Goal: Transaction & Acquisition: Purchase product/service

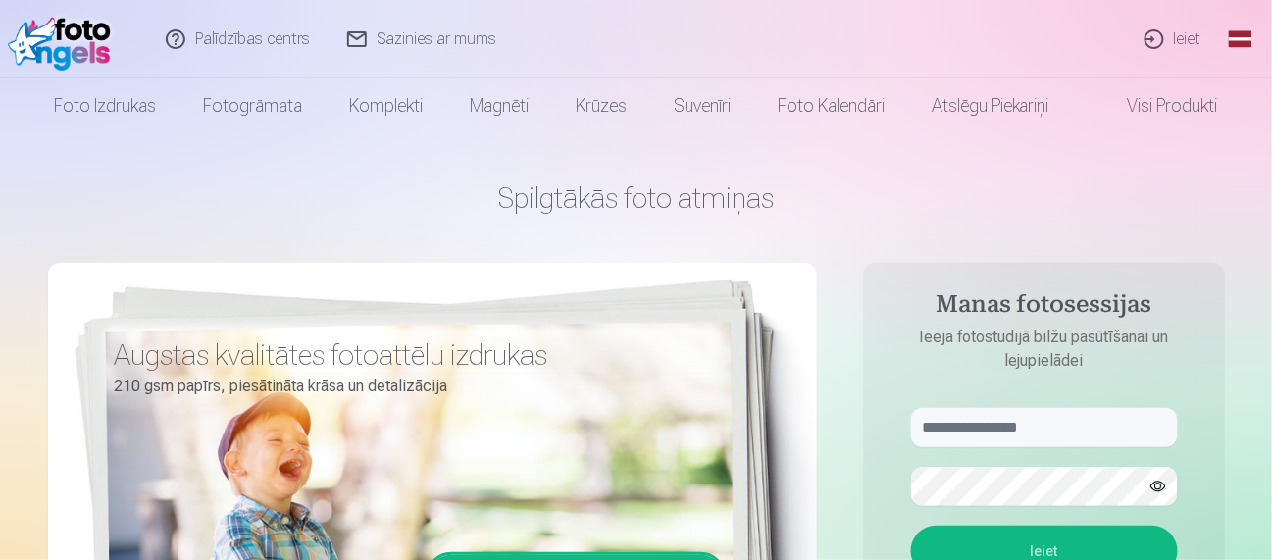
click at [1151, 40] on link "Ieiet" at bounding box center [1174, 39] width 94 height 78
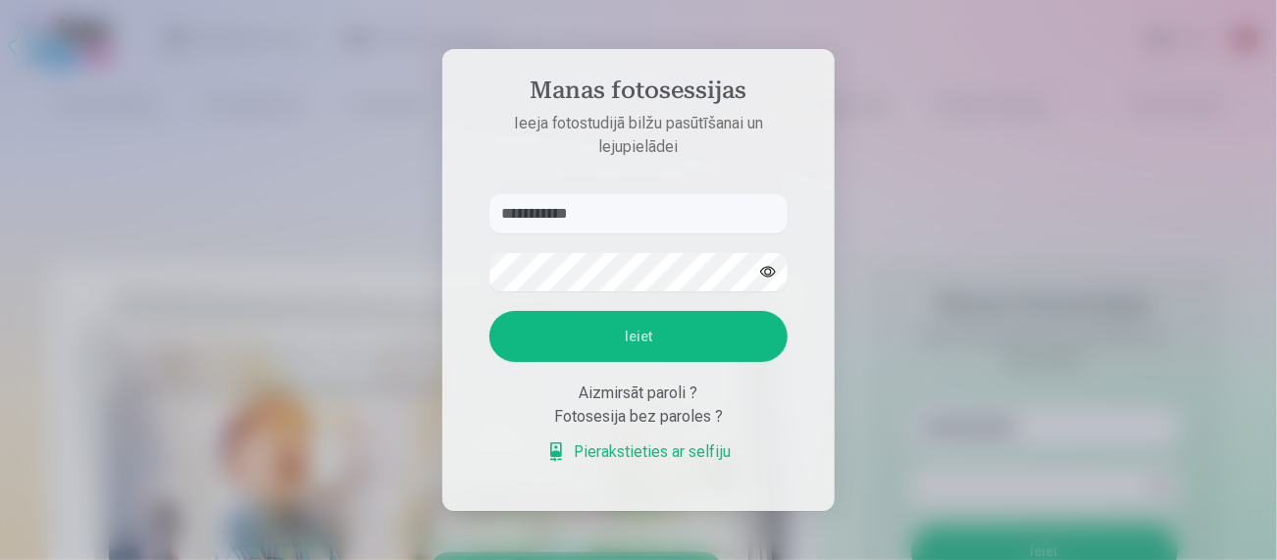
type input "**********"
click at [726, 341] on button "Ieiet" at bounding box center [638, 336] width 298 height 51
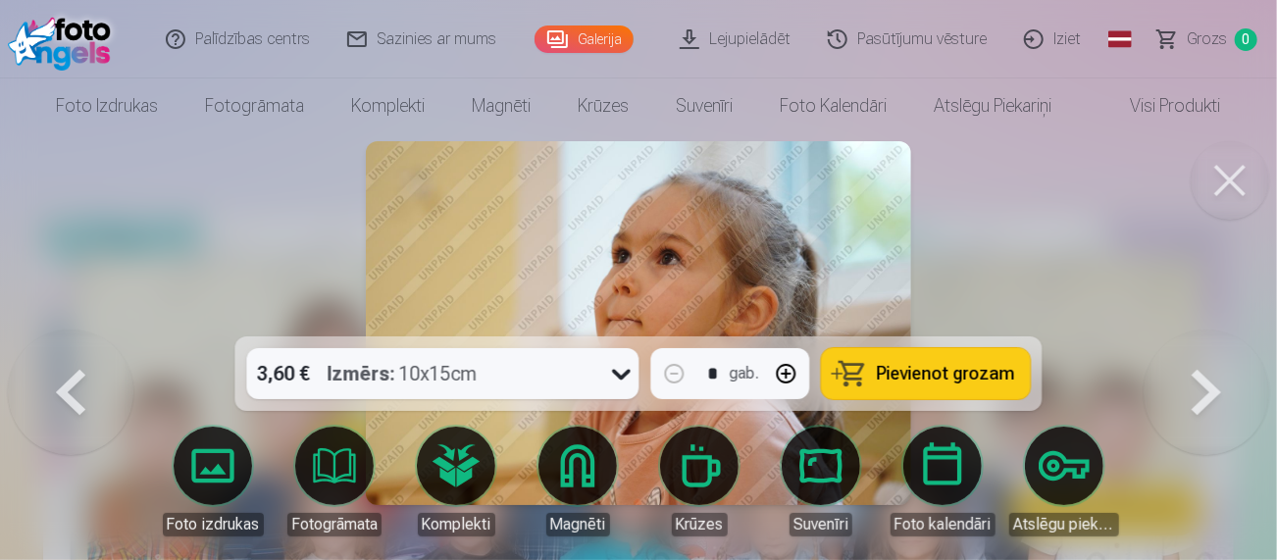
click at [1234, 182] on button at bounding box center [1229, 180] width 78 height 78
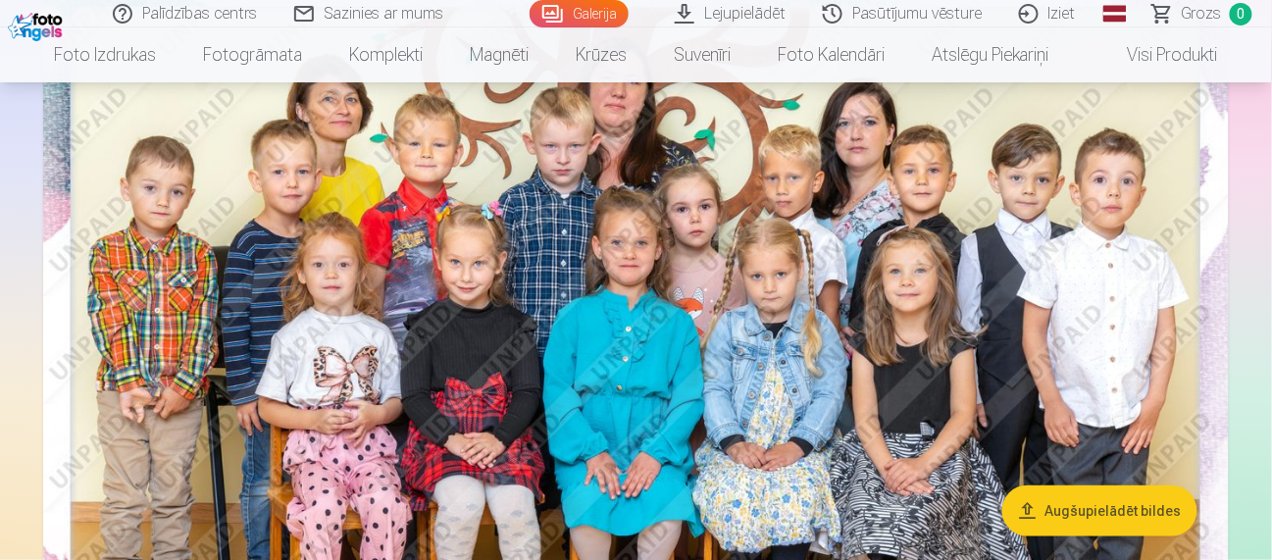
scroll to position [154, 0]
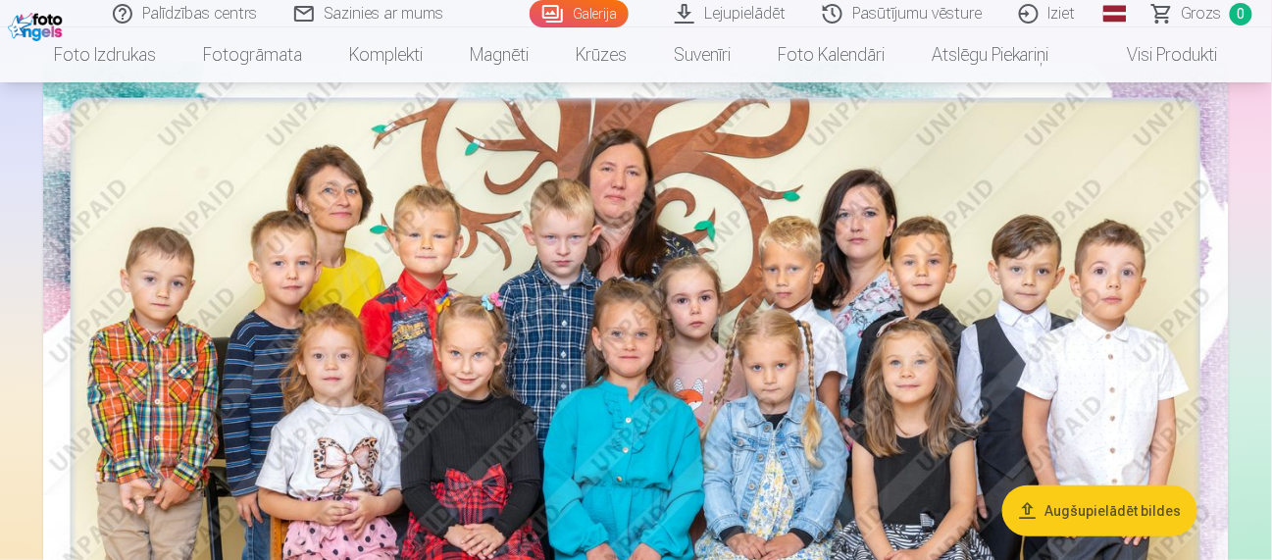
click at [1265, 24] on link "Grozs 0" at bounding box center [1203, 13] width 137 height 27
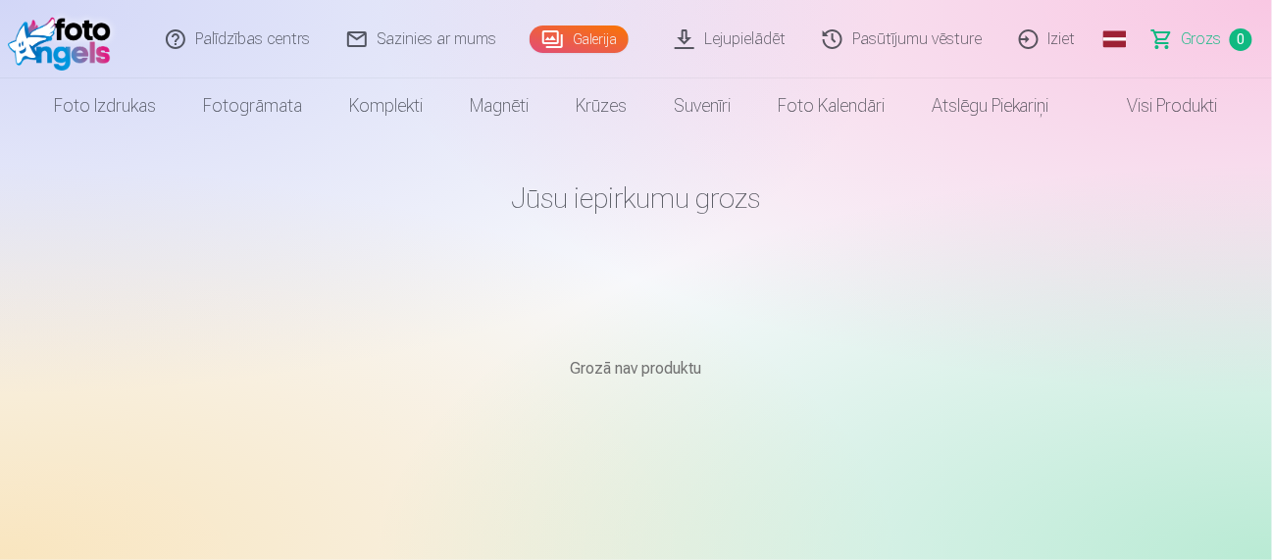
click at [596, 40] on link "Galerija" at bounding box center [579, 38] width 99 height 27
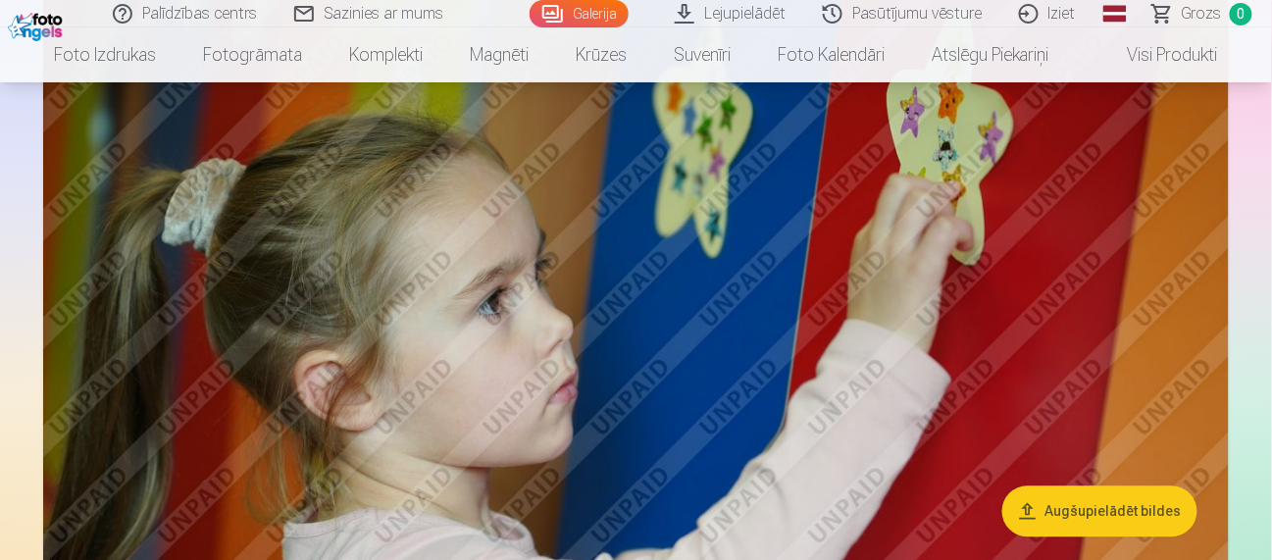
scroll to position [922, 0]
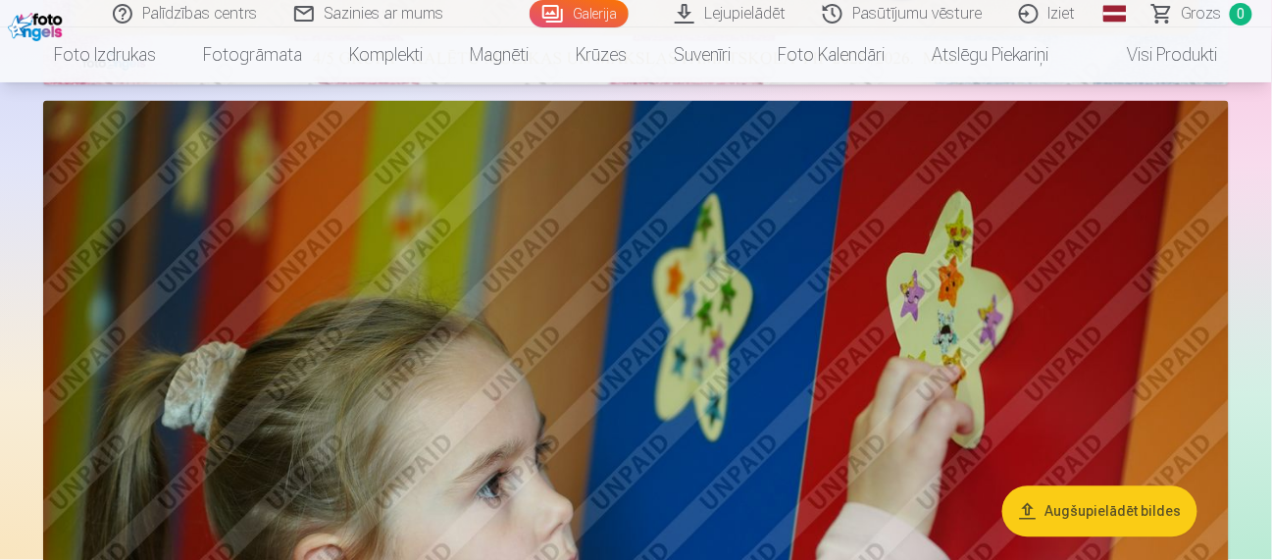
drag, startPoint x: 1274, startPoint y: 29, endPoint x: 1263, endPoint y: 32, distance: 11.2
click at [1263, 32] on nav "Foto izdrukas Augstas kvalitātes fotoattēlu izdrukas 210 gsm papīrs, piesātināt…" at bounding box center [636, 54] width 1272 height 55
drag, startPoint x: 1276, startPoint y: 80, endPoint x: 1271, endPoint y: 52, distance: 28.9
click at [1271, 52] on nav "Foto izdrukas Augstas kvalitātes fotoattēlu izdrukas 210 gsm papīrs, piesātināt…" at bounding box center [636, 54] width 1272 height 55
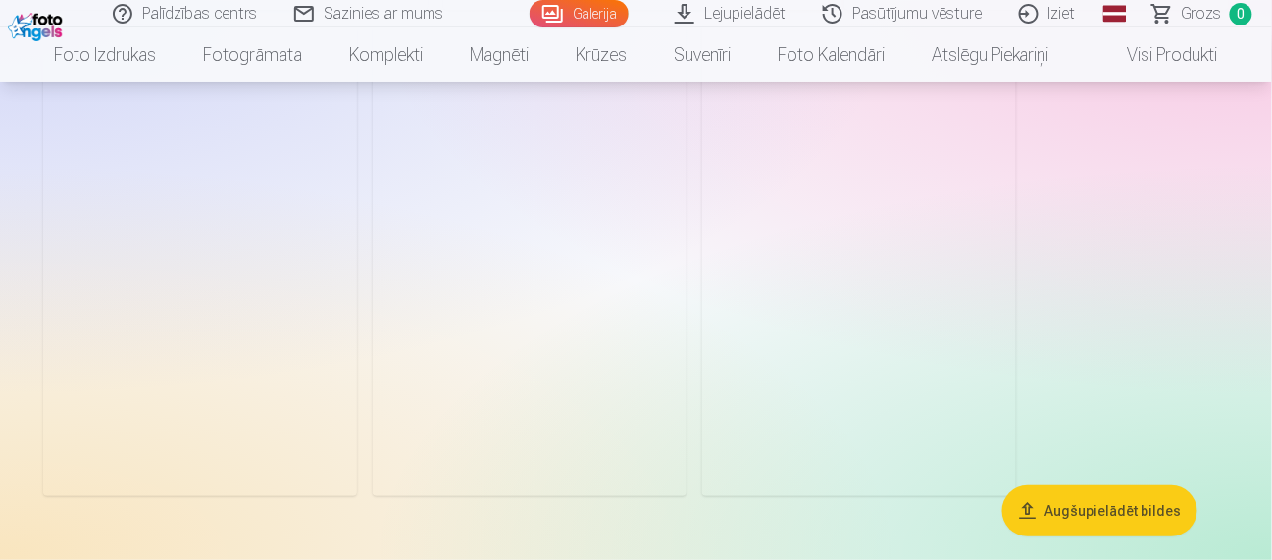
scroll to position [18195, 0]
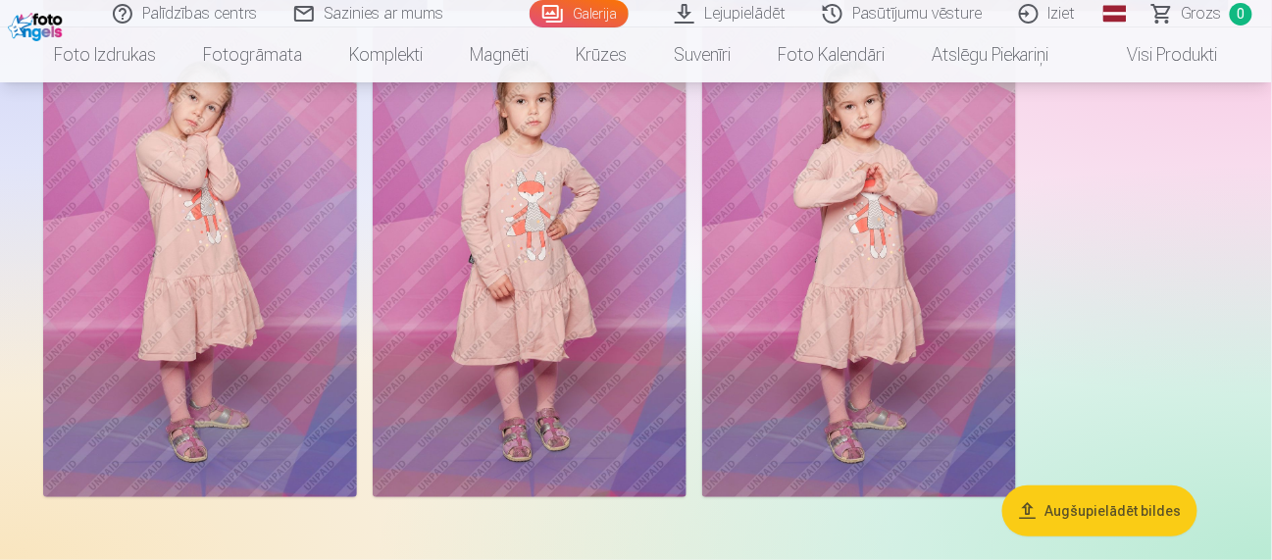
click at [534, 384] on img at bounding box center [530, 261] width 314 height 471
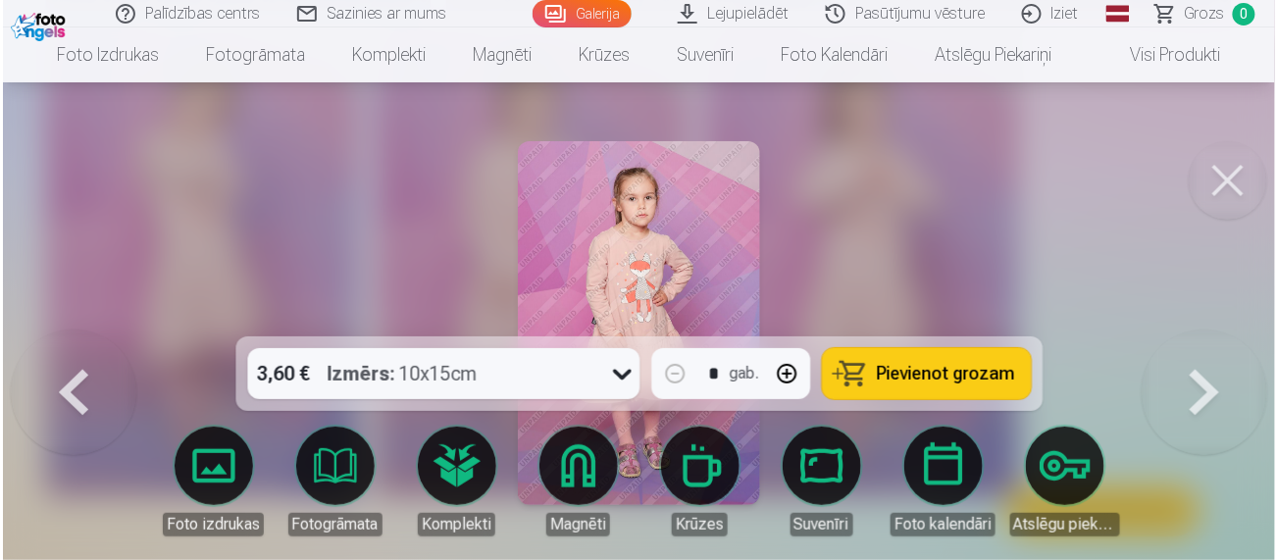
scroll to position [18263, 0]
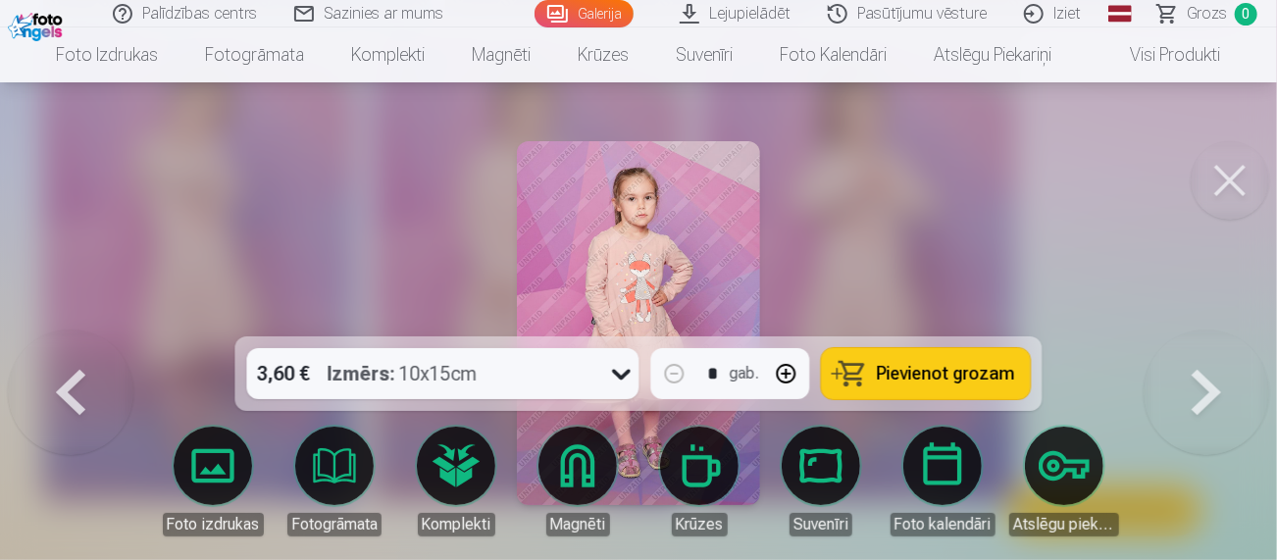
click at [905, 377] on span "Pievienot grozam" at bounding box center [946, 374] width 138 height 18
click at [1233, 158] on button at bounding box center [1229, 180] width 78 height 78
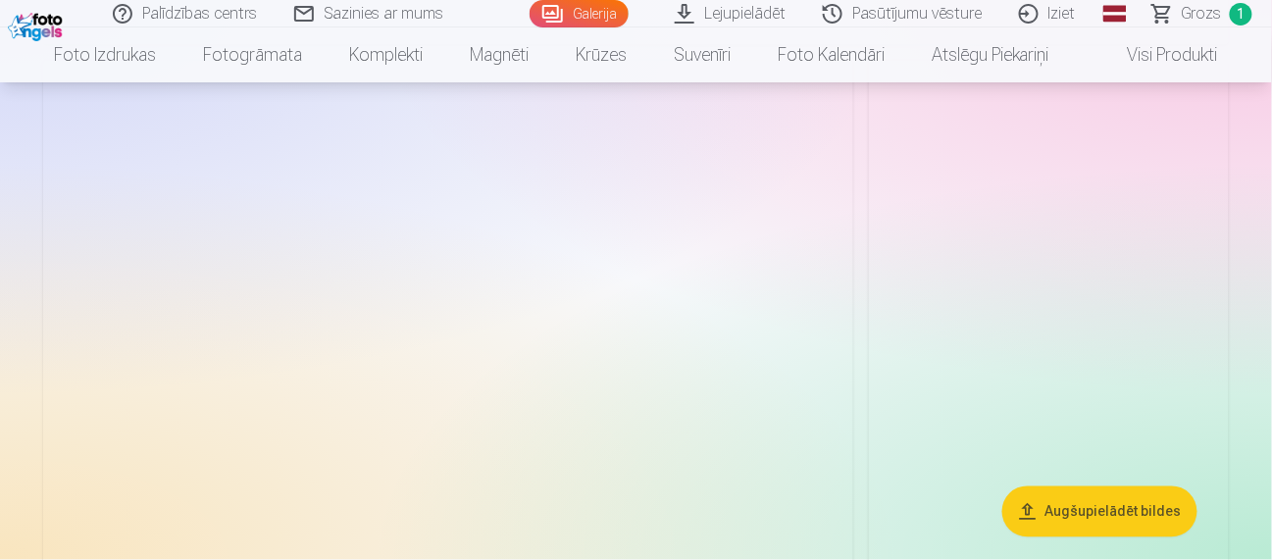
scroll to position [17000, 0]
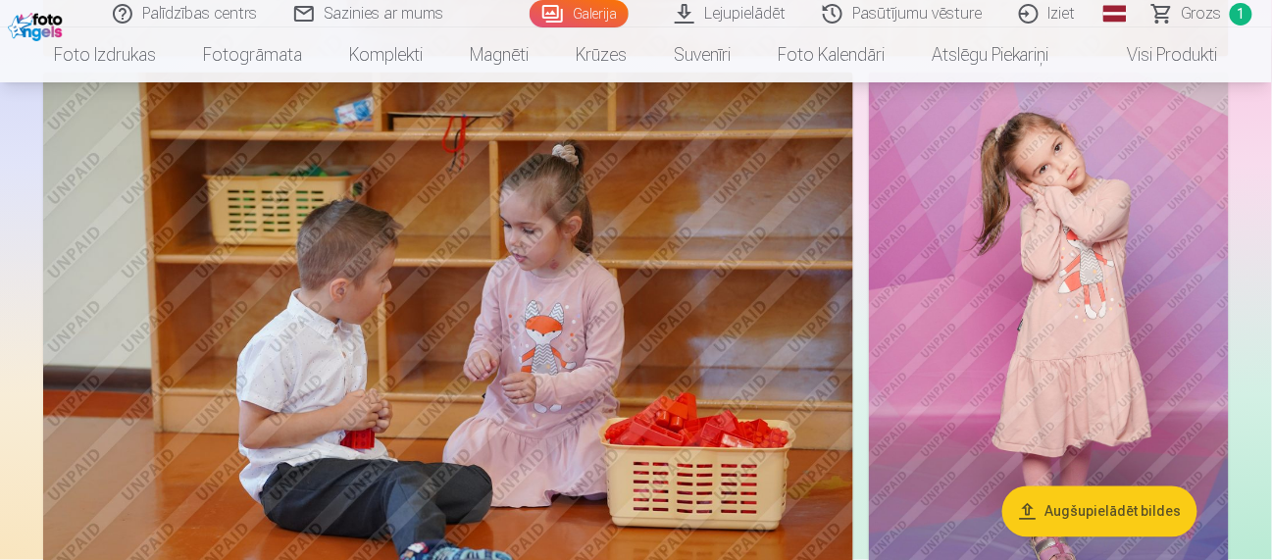
click at [1121, 256] on img at bounding box center [1049, 343] width 360 height 540
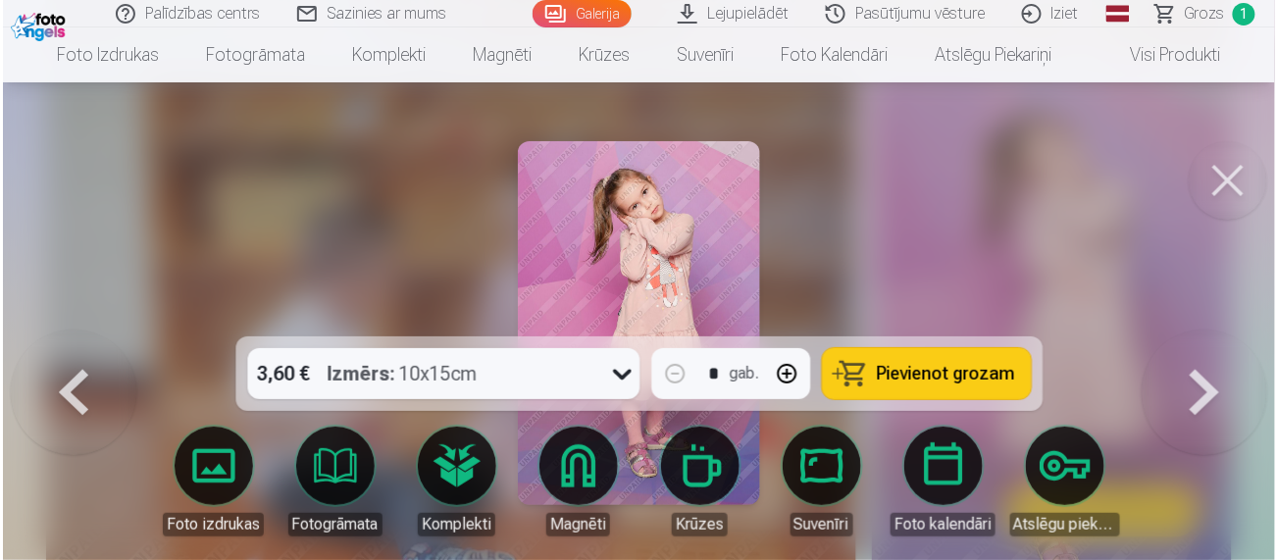
scroll to position [17062, 0]
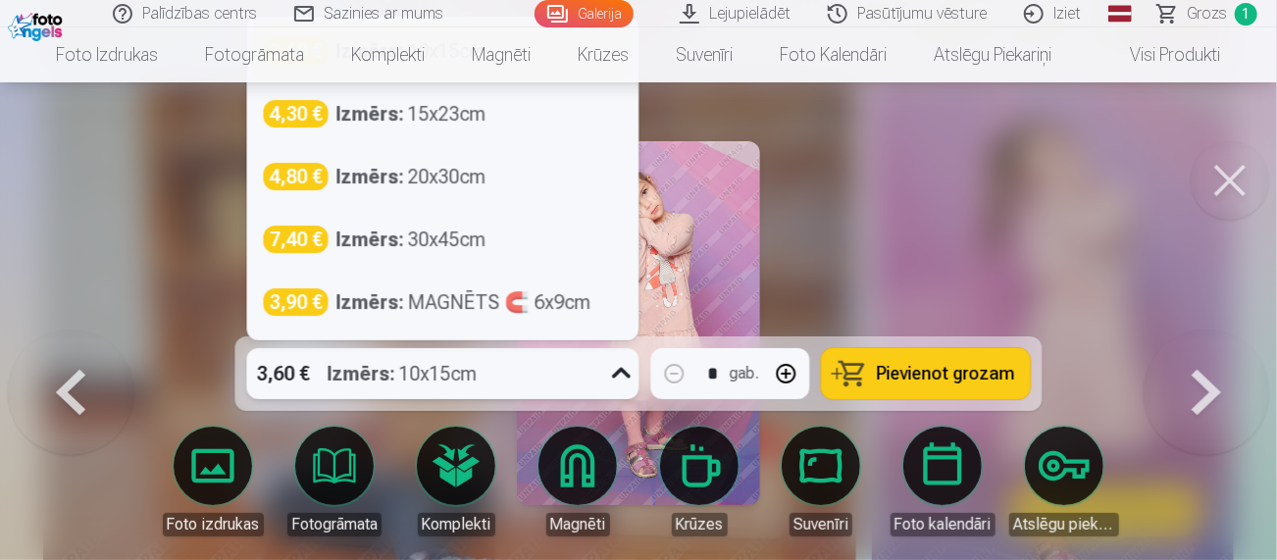
click at [628, 373] on icon at bounding box center [621, 373] width 31 height 31
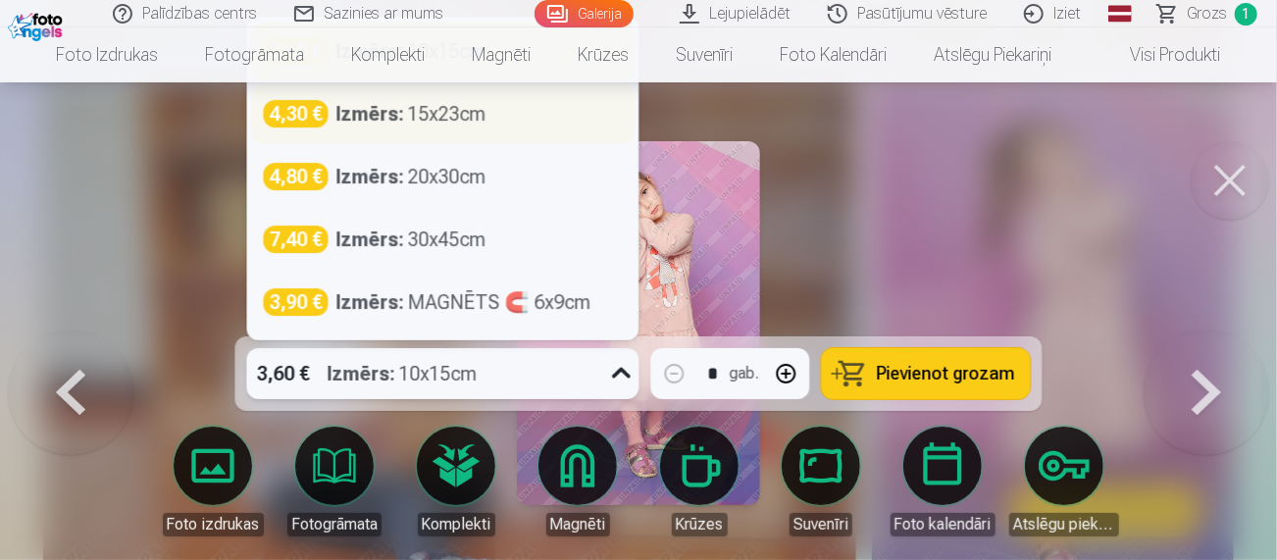
click at [441, 112] on div "Izmērs : 15x23cm" at bounding box center [411, 113] width 150 height 27
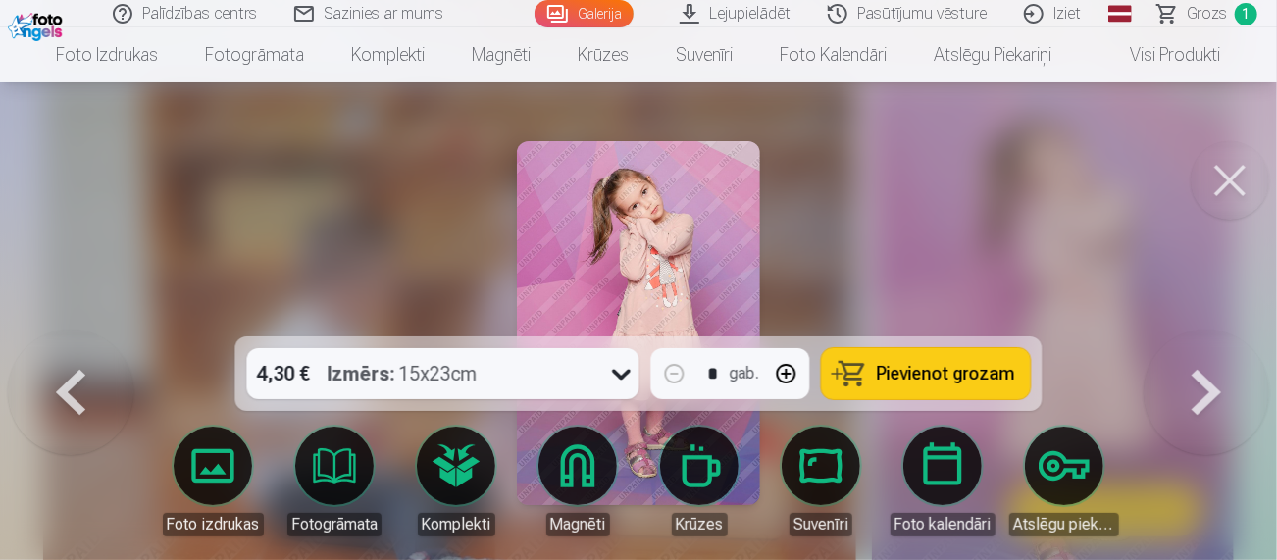
click at [983, 370] on span "Pievienot grozam" at bounding box center [946, 374] width 138 height 18
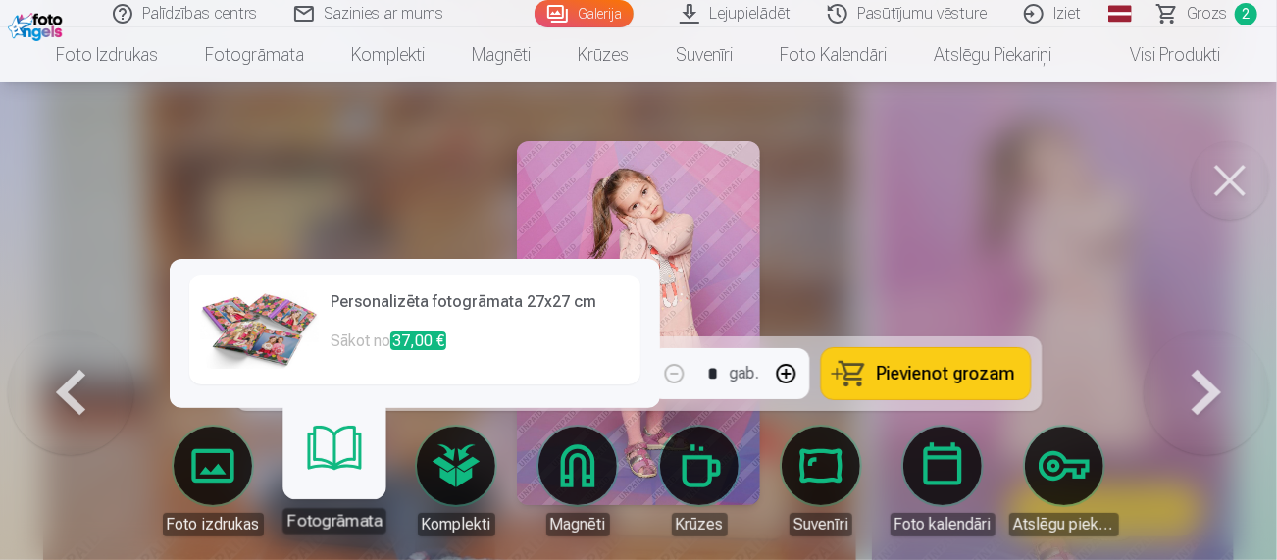
click at [332, 478] on link "Fotogrāmata" at bounding box center [334, 473] width 121 height 121
click at [426, 297] on h6 "Personalizēta fotogrāmata 27x27 cm" at bounding box center [479, 309] width 298 height 39
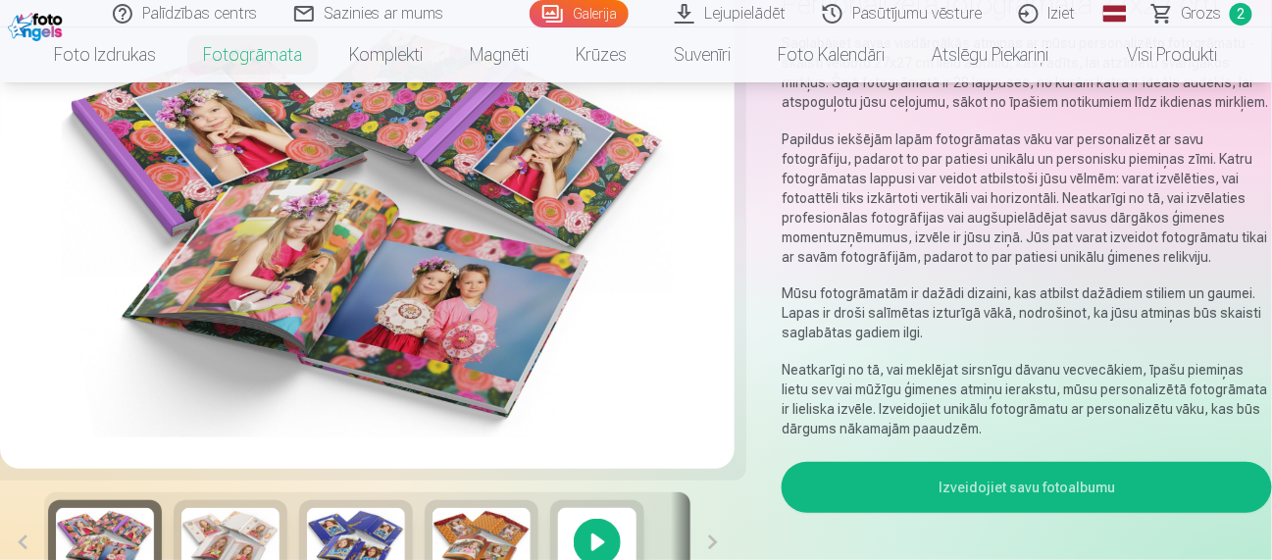
scroll to position [214, 0]
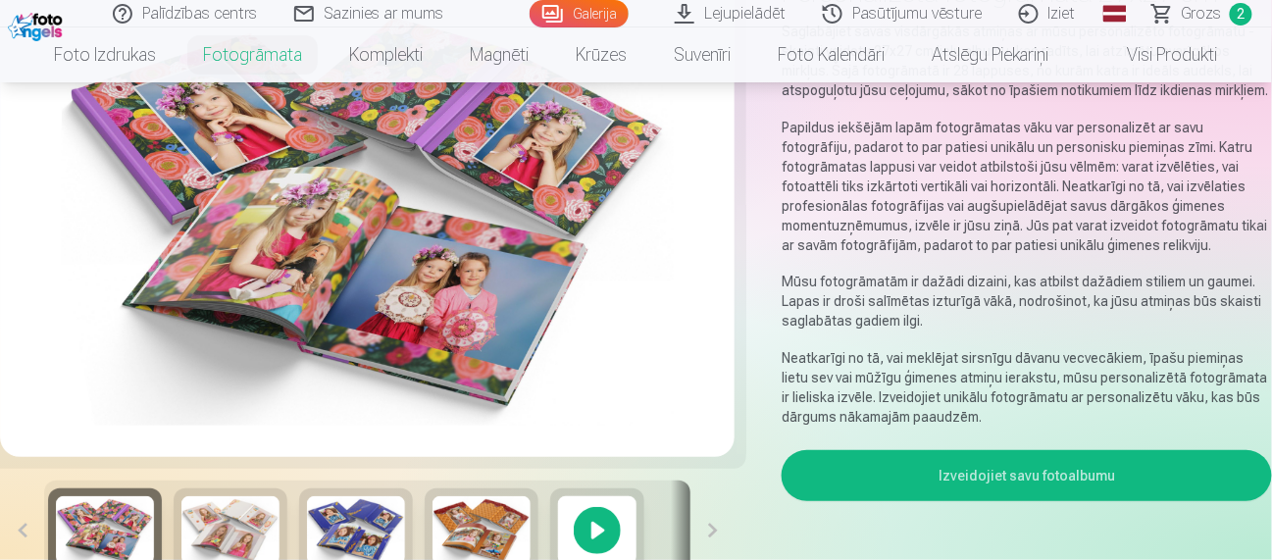
click at [225, 533] on img at bounding box center [230, 530] width 98 height 69
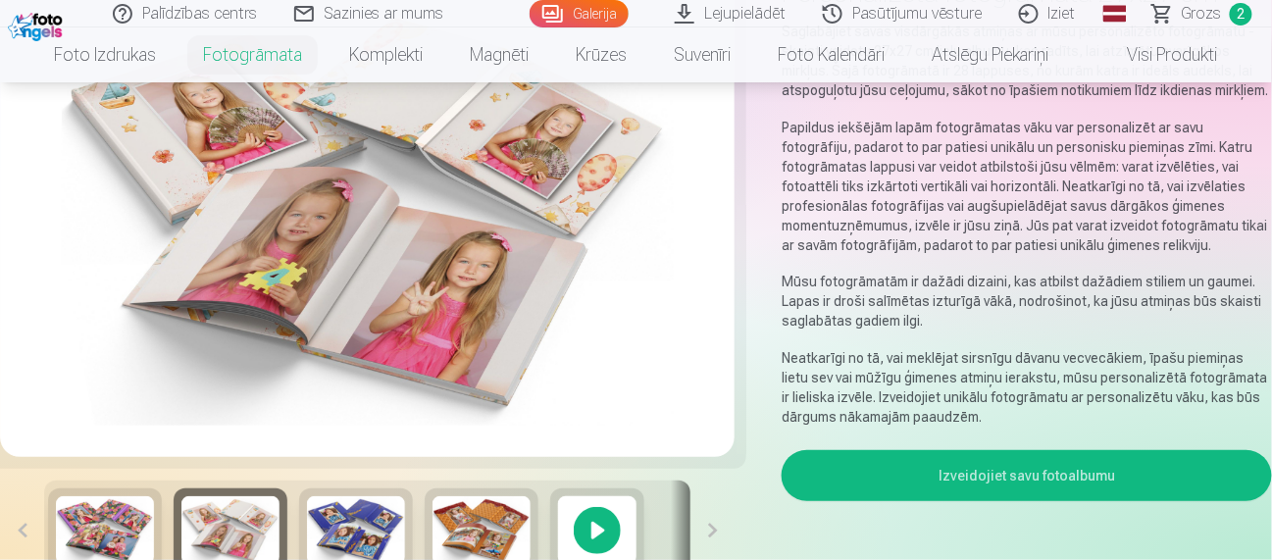
click at [367, 533] on img at bounding box center [356, 530] width 98 height 69
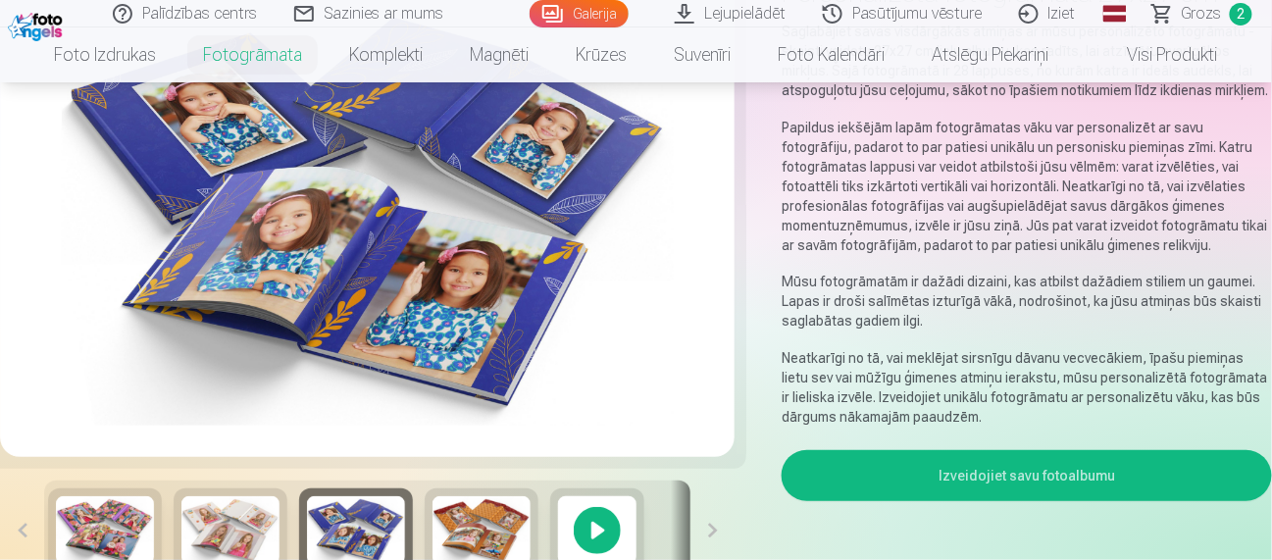
click at [455, 527] on img at bounding box center [481, 530] width 98 height 69
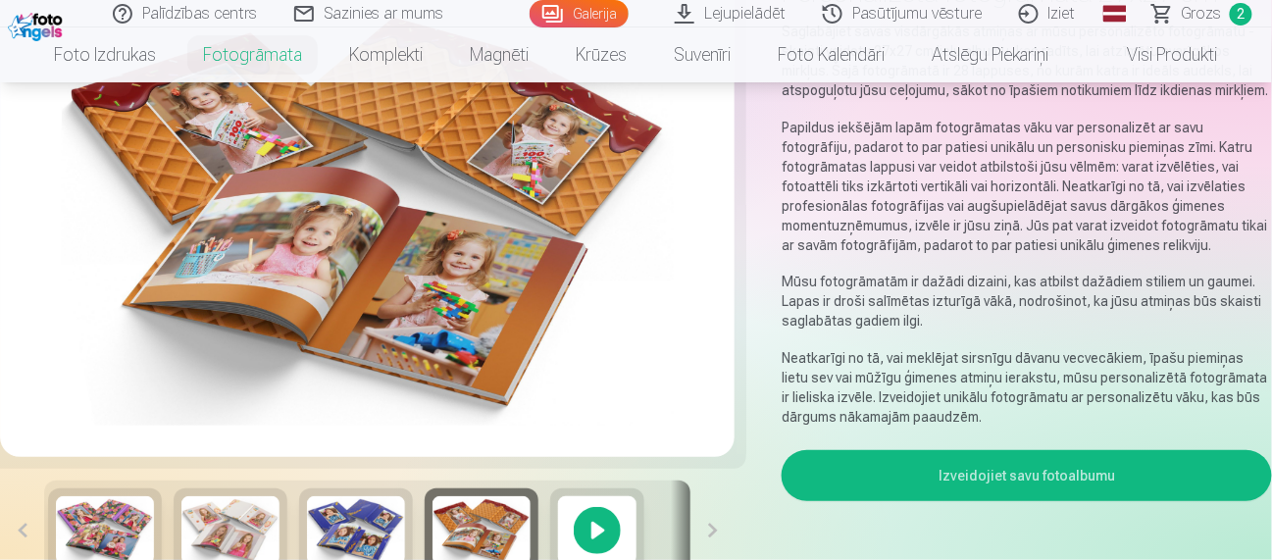
click at [112, 530] on img at bounding box center [105, 530] width 98 height 69
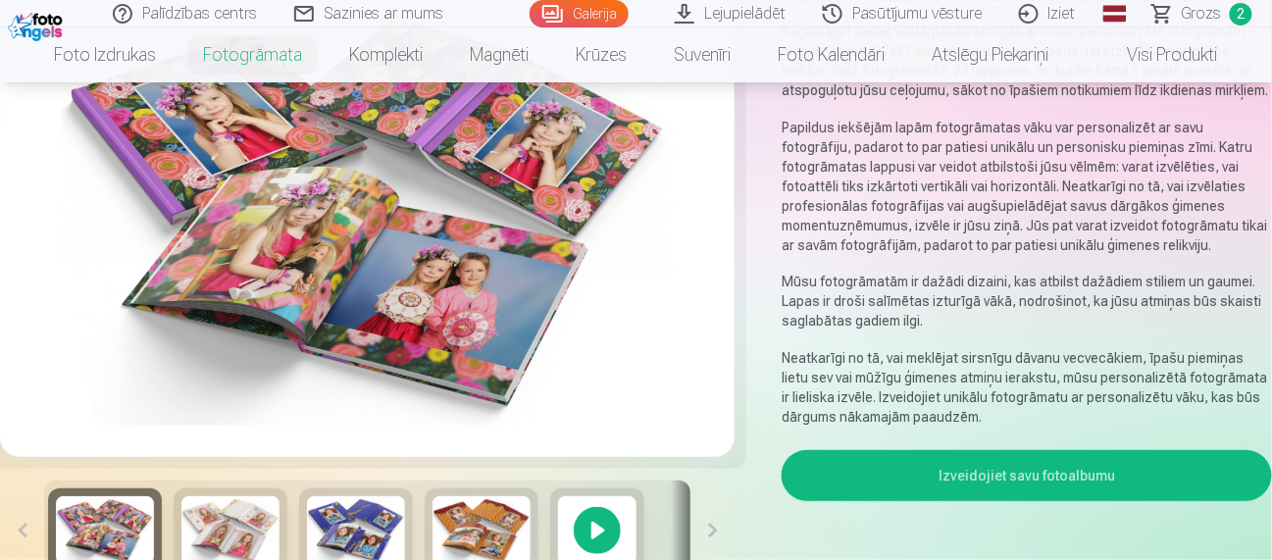
click at [112, 530] on img at bounding box center [105, 530] width 98 height 69
click at [232, 523] on img at bounding box center [230, 530] width 98 height 69
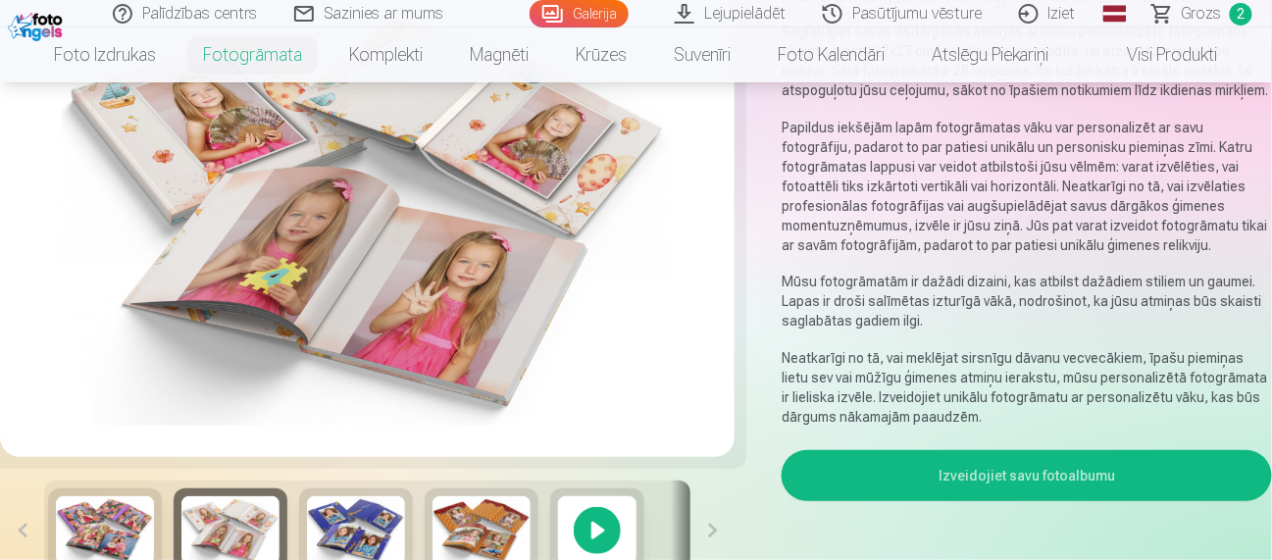
click at [352, 517] on img at bounding box center [356, 530] width 98 height 69
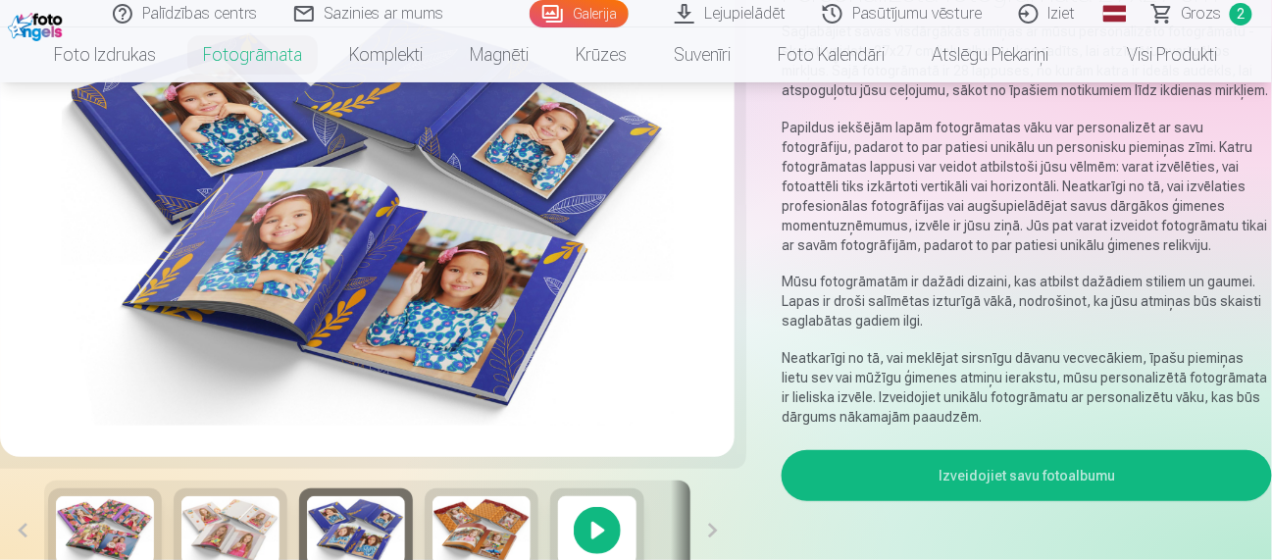
click at [491, 531] on img at bounding box center [481, 530] width 98 height 69
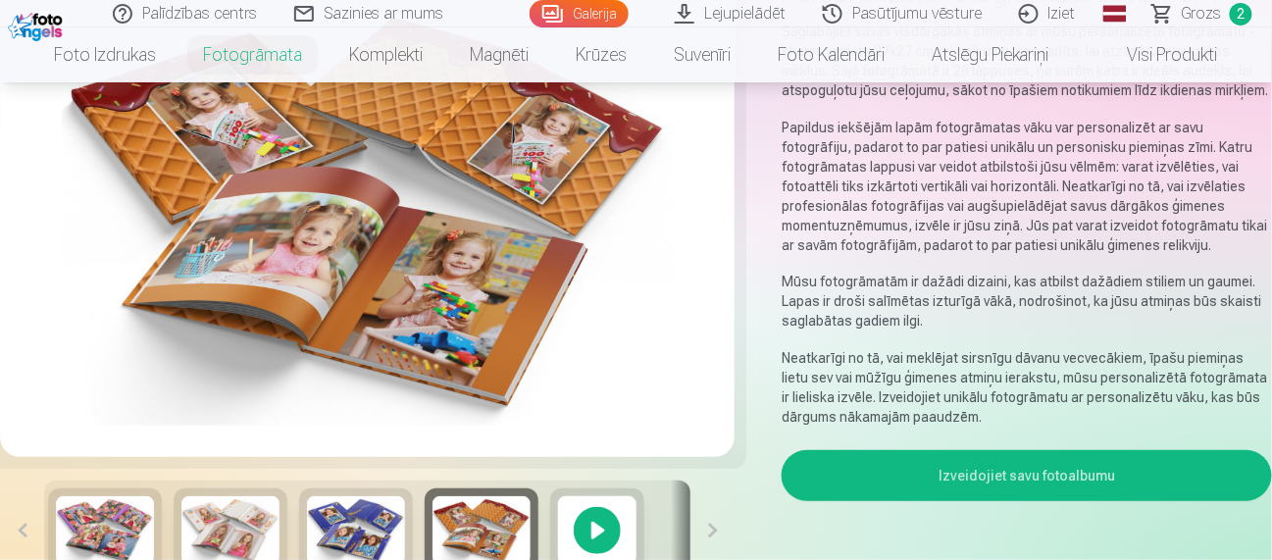
click at [381, 502] on img at bounding box center [356, 530] width 98 height 69
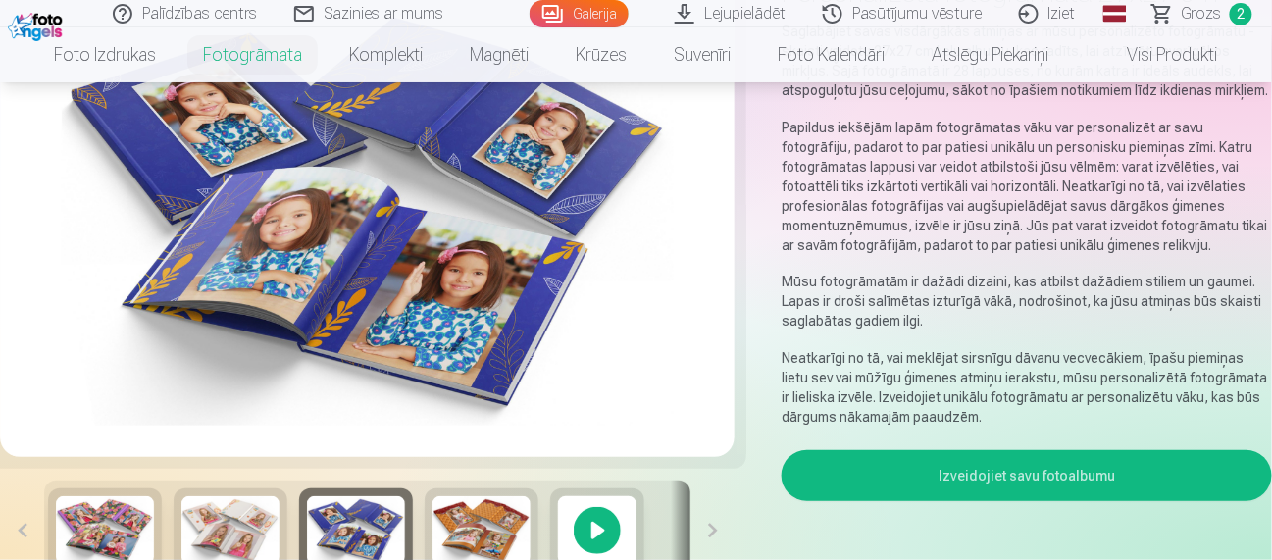
click at [227, 537] on img at bounding box center [230, 530] width 98 height 69
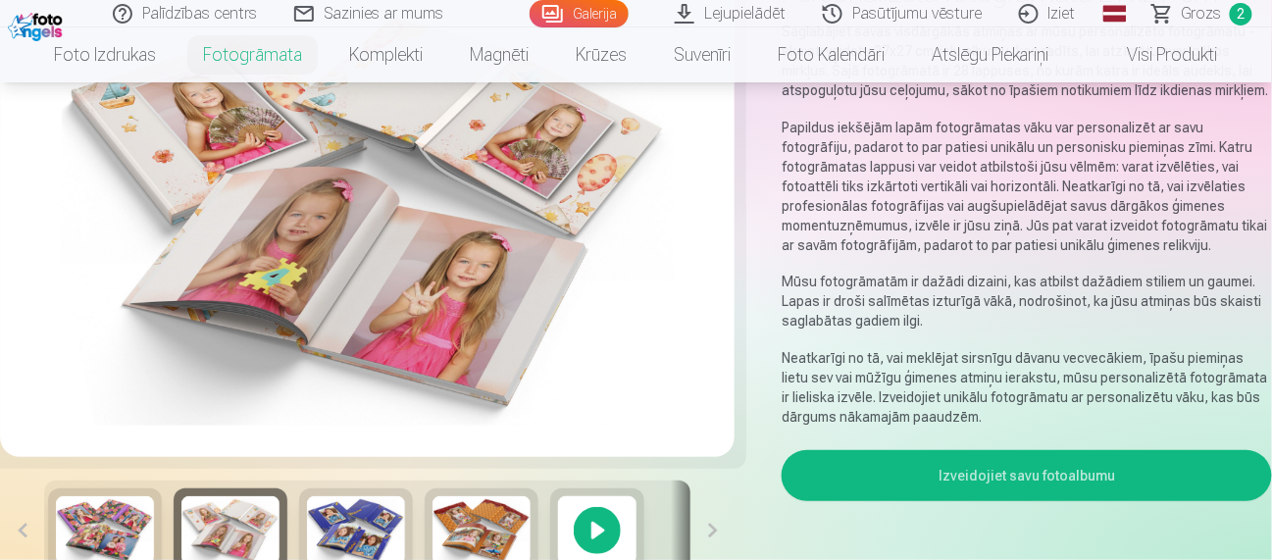
click at [116, 517] on img at bounding box center [105, 530] width 98 height 69
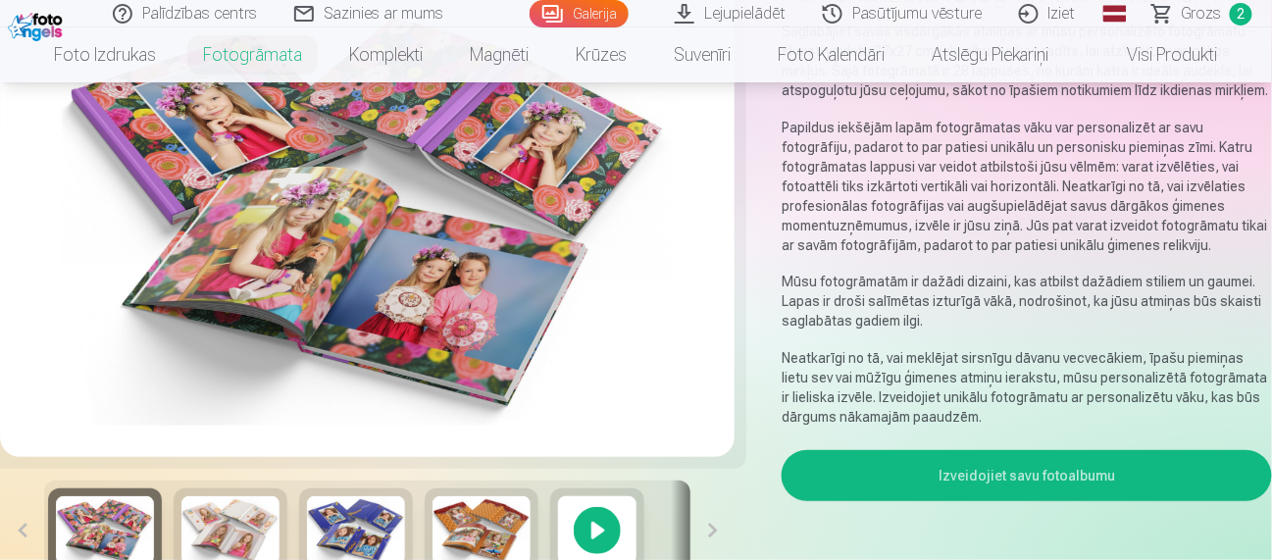
click at [596, 529] on div at bounding box center [597, 530] width 94 height 84
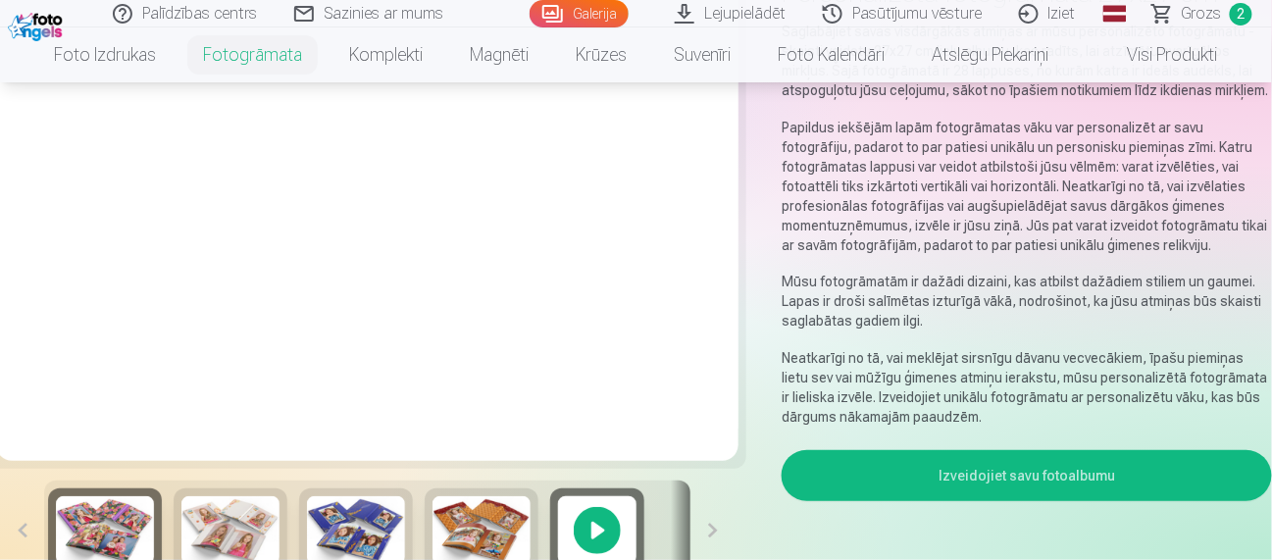
scroll to position [208, 0]
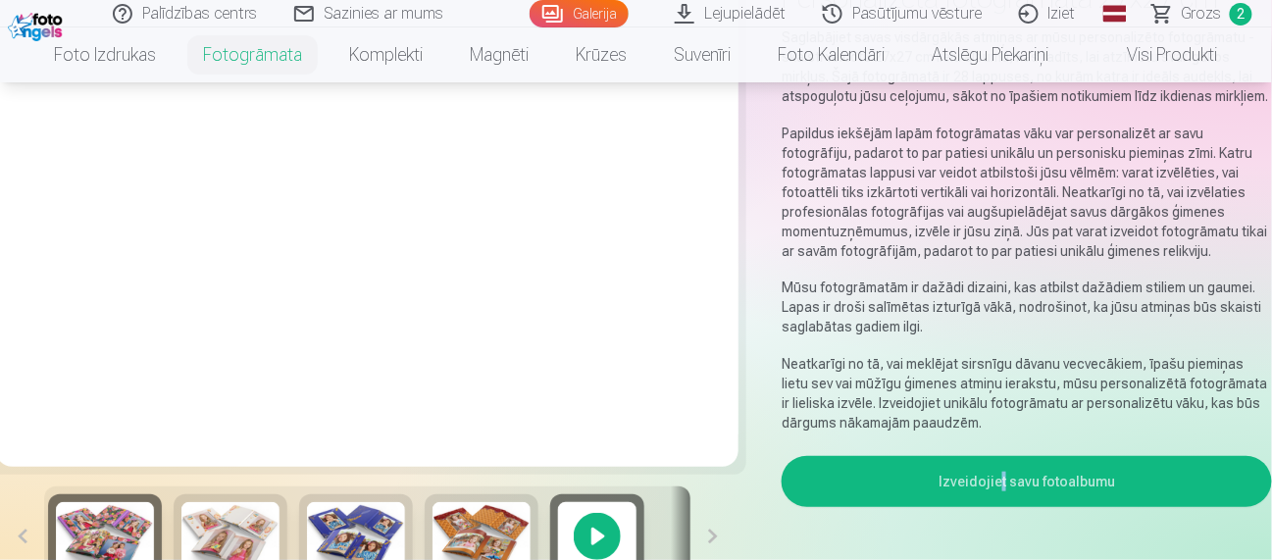
drag, startPoint x: 1276, startPoint y: 39, endPoint x: 1004, endPoint y: 528, distance: 558.8
click at [1004, 528] on div "Izveidojiet savu fotoalbumu" at bounding box center [1027, 525] width 490 height 138
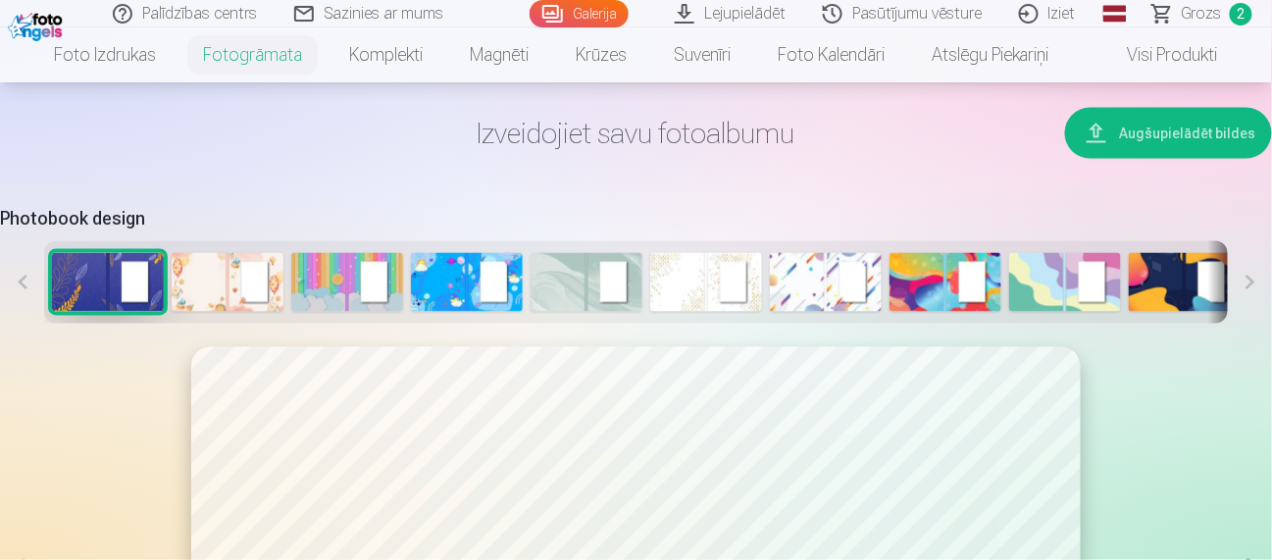
scroll to position [833, 0]
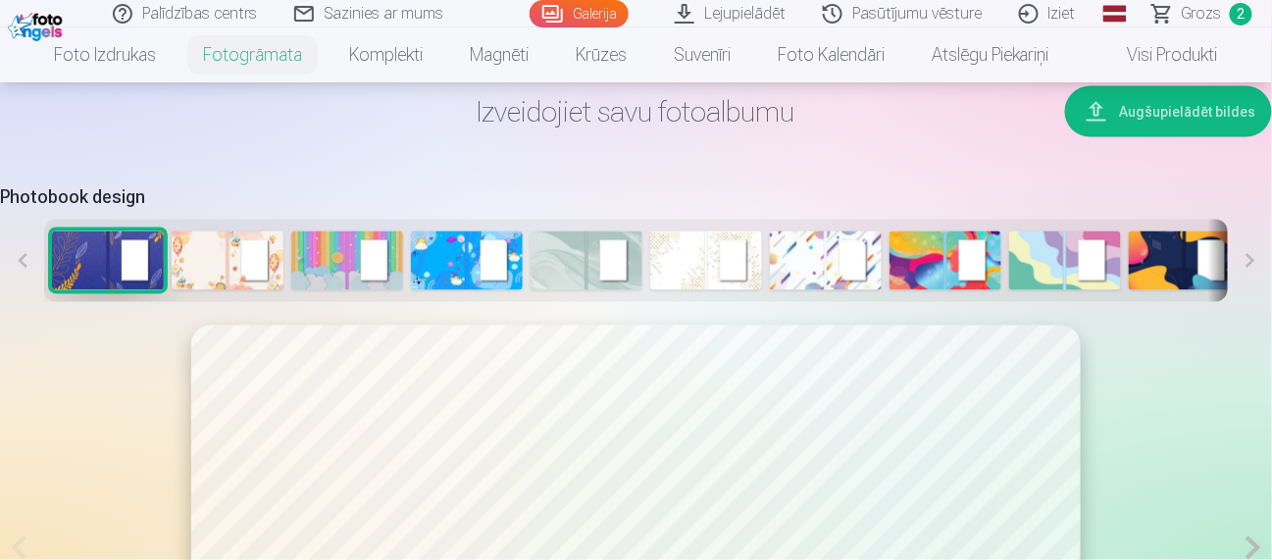
click at [341, 247] on img at bounding box center [347, 260] width 112 height 59
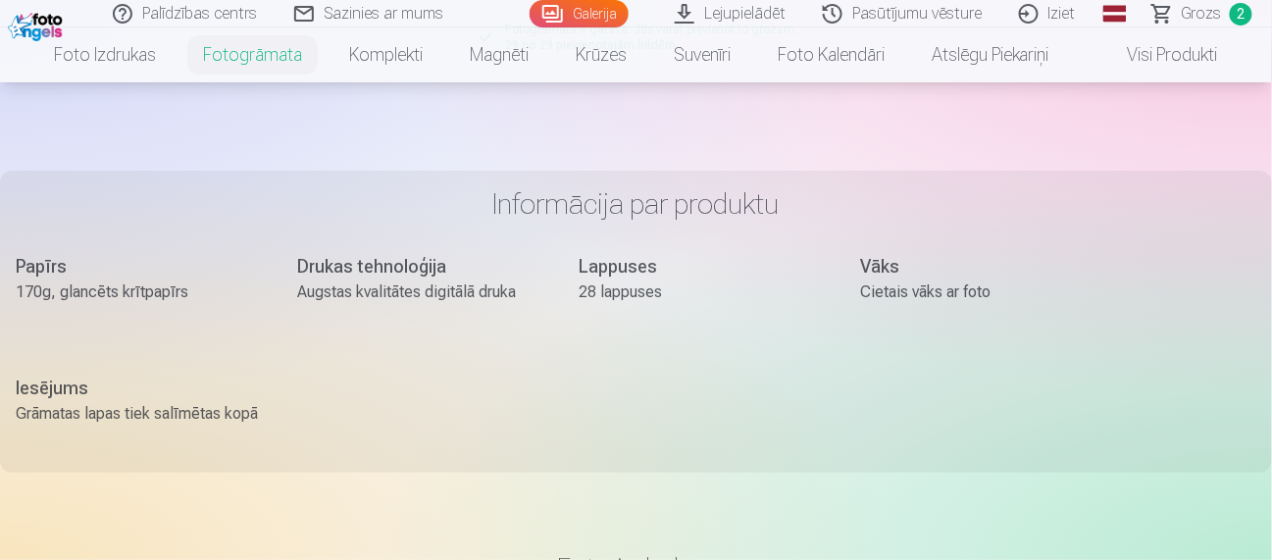
scroll to position [1892, 0]
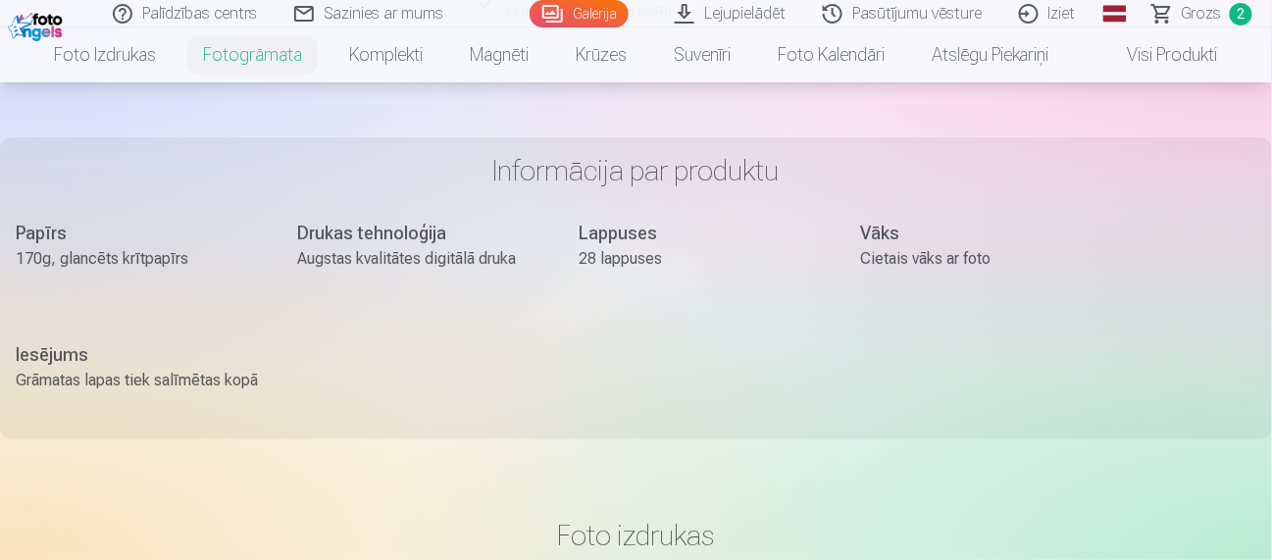
drag, startPoint x: 1266, startPoint y: 141, endPoint x: 1267, endPoint y: 99, distance: 42.2
drag, startPoint x: 1268, startPoint y: 92, endPoint x: 1270, endPoint y: 41, distance: 51.0
click at [1270, 41] on nav "Foto izdrukas Augstas kvalitātes fotoattēlu izdrukas 210 gsm papīrs, piesātināt…" at bounding box center [636, 54] width 1272 height 55
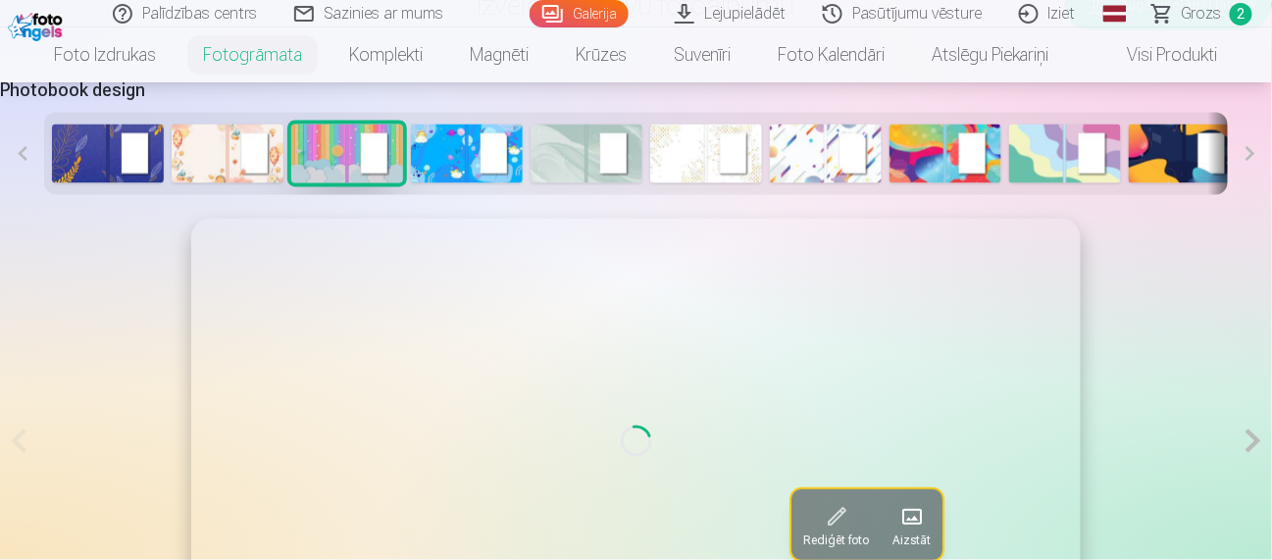
scroll to position [973, 0]
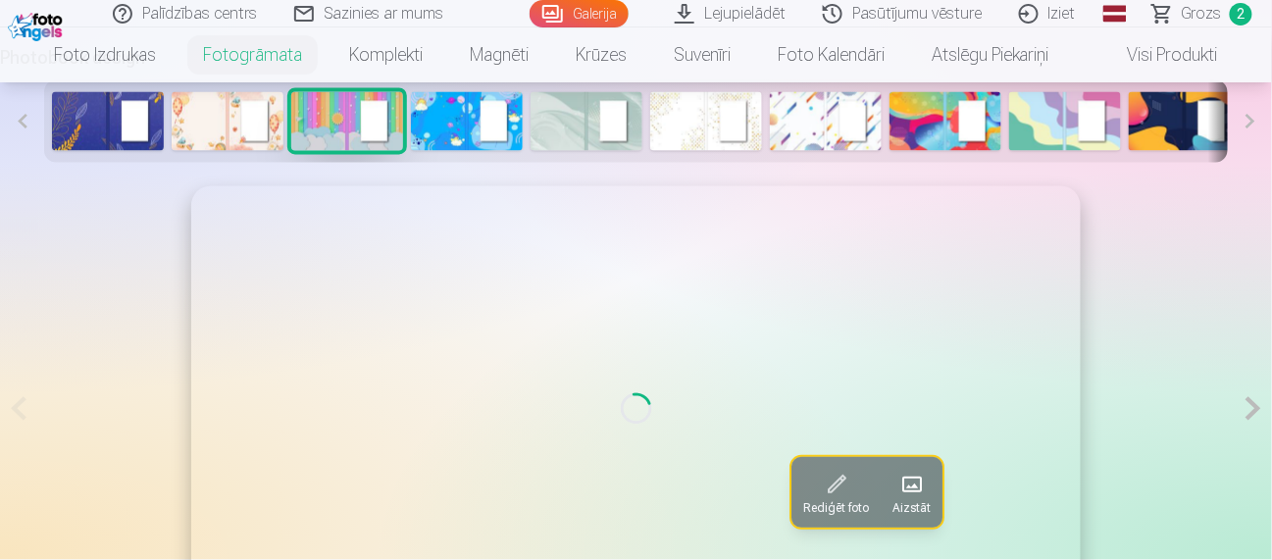
click at [1250, 120] on button at bounding box center [1250, 121] width 44 height 82
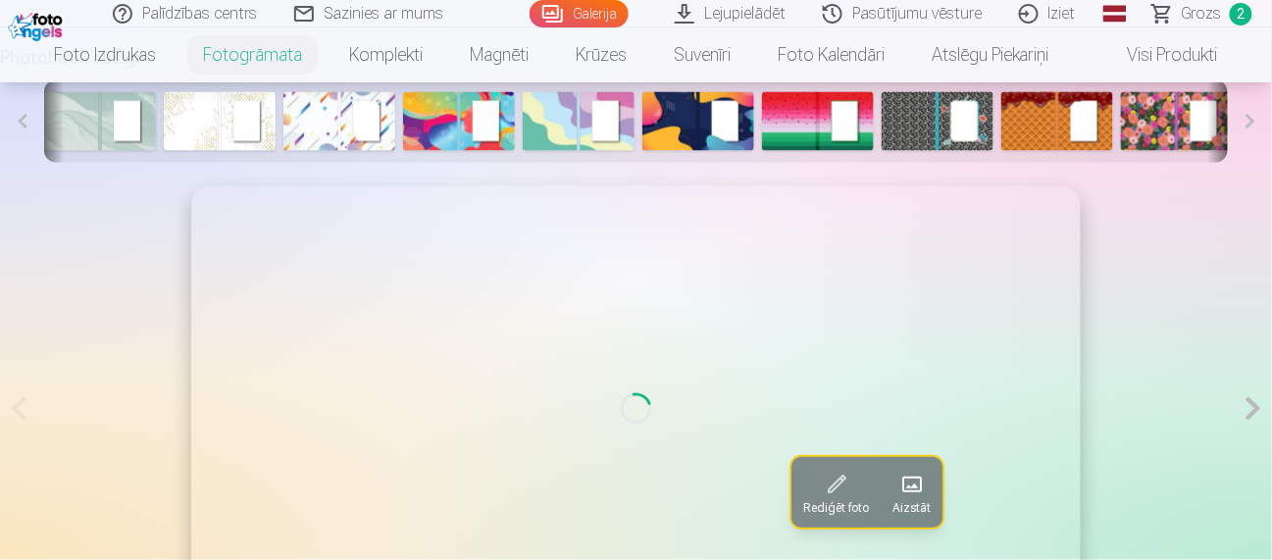
scroll to position [0, 497]
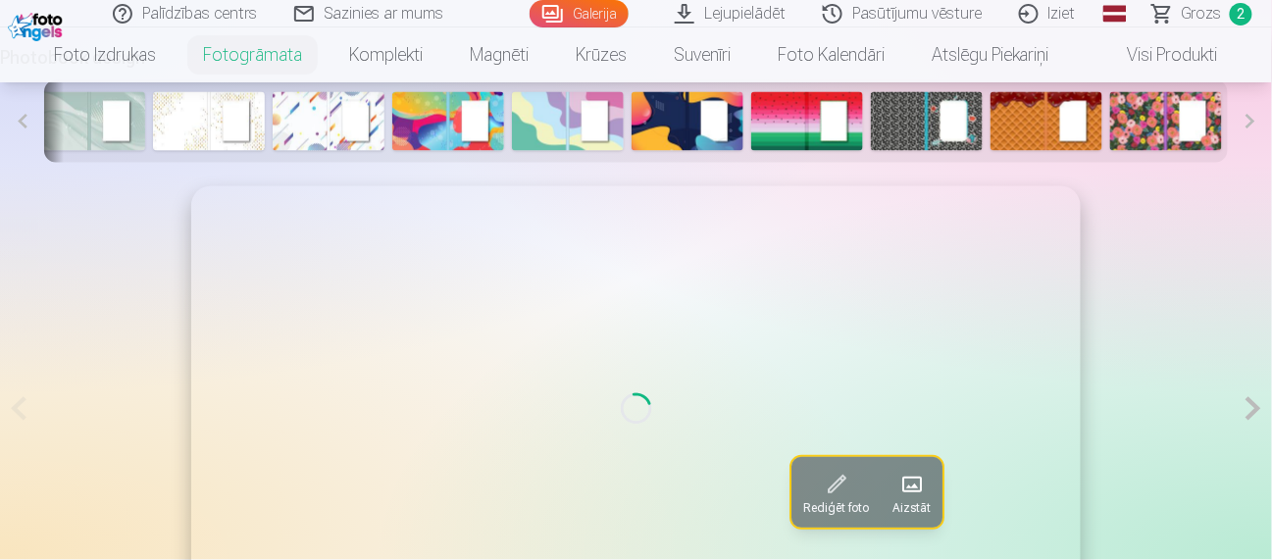
click at [1250, 120] on button at bounding box center [1250, 121] width 44 height 82
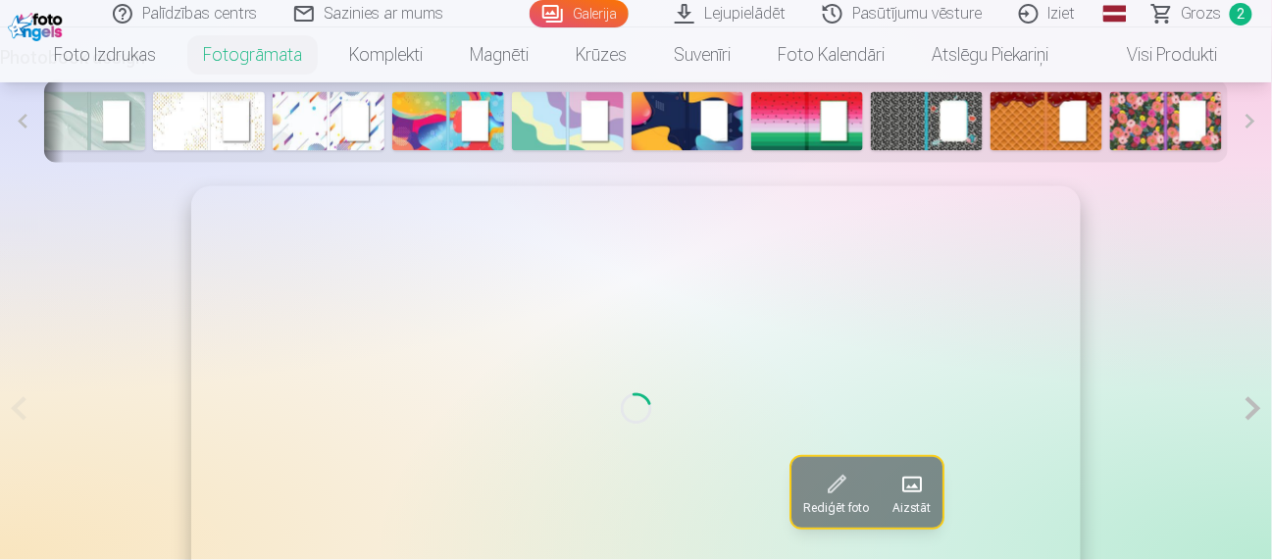
click at [1250, 120] on button at bounding box center [1250, 121] width 44 height 82
click at [1151, 132] on img at bounding box center [1166, 121] width 112 height 59
click at [1197, 11] on span "Grozs" at bounding box center [1202, 14] width 40 height 24
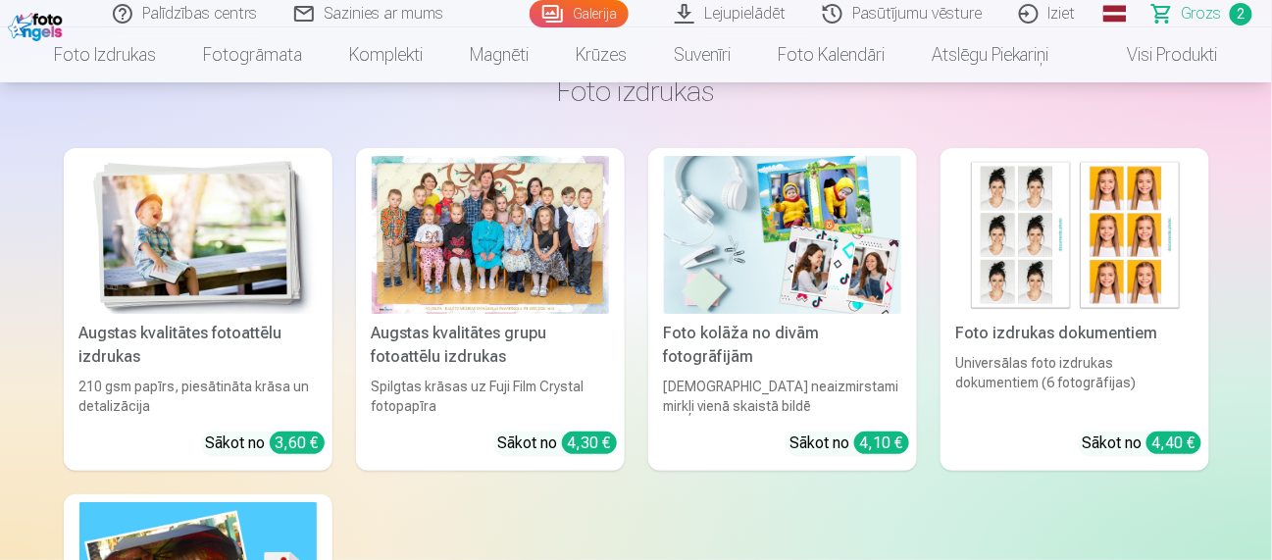
scroll to position [1841, 0]
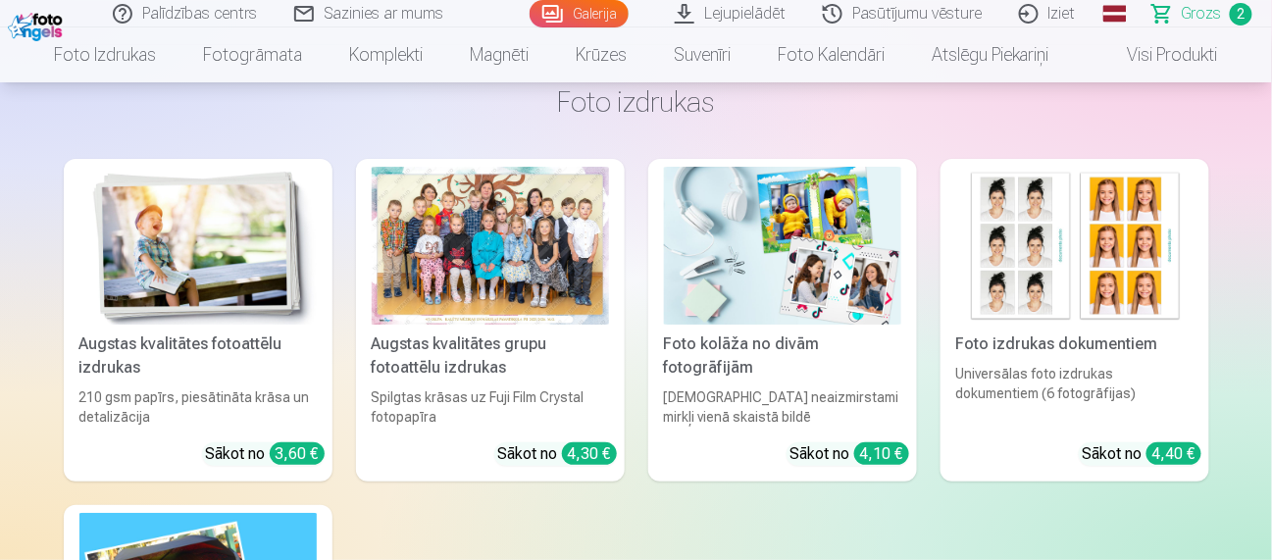
click at [607, 6] on link "Galerija" at bounding box center [579, 13] width 99 height 27
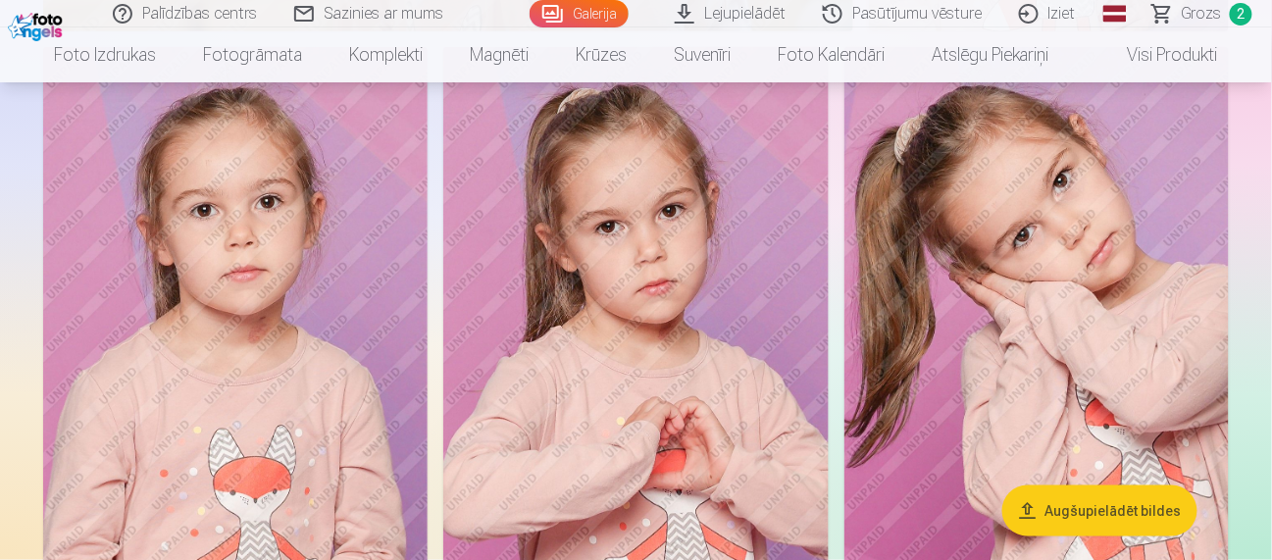
scroll to position [2367, 0]
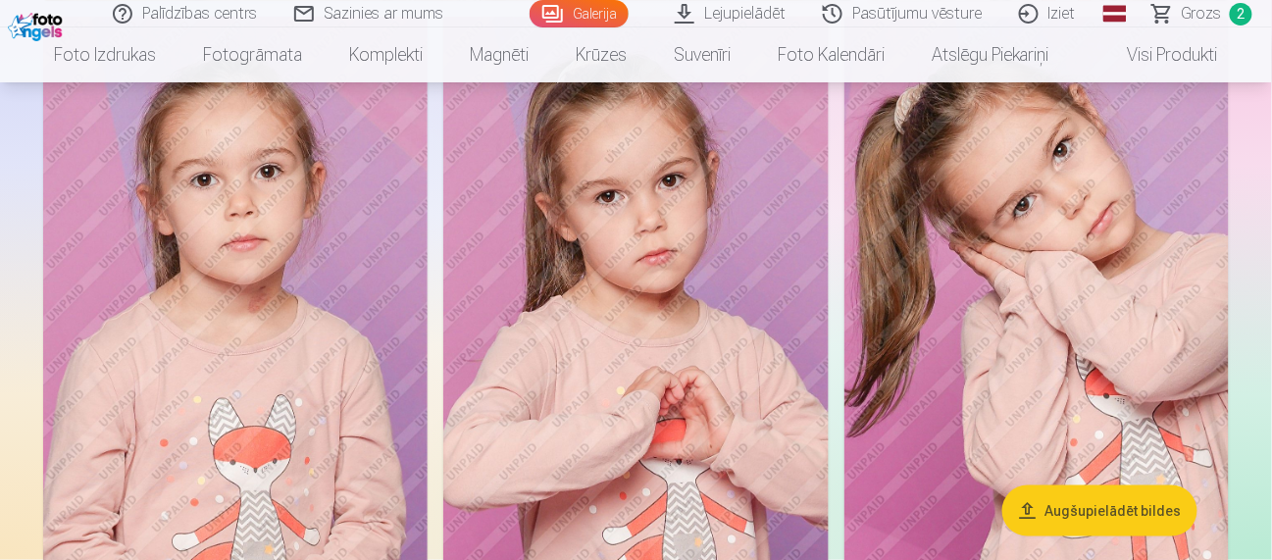
click at [1044, 442] on img at bounding box center [1036, 306] width 384 height 578
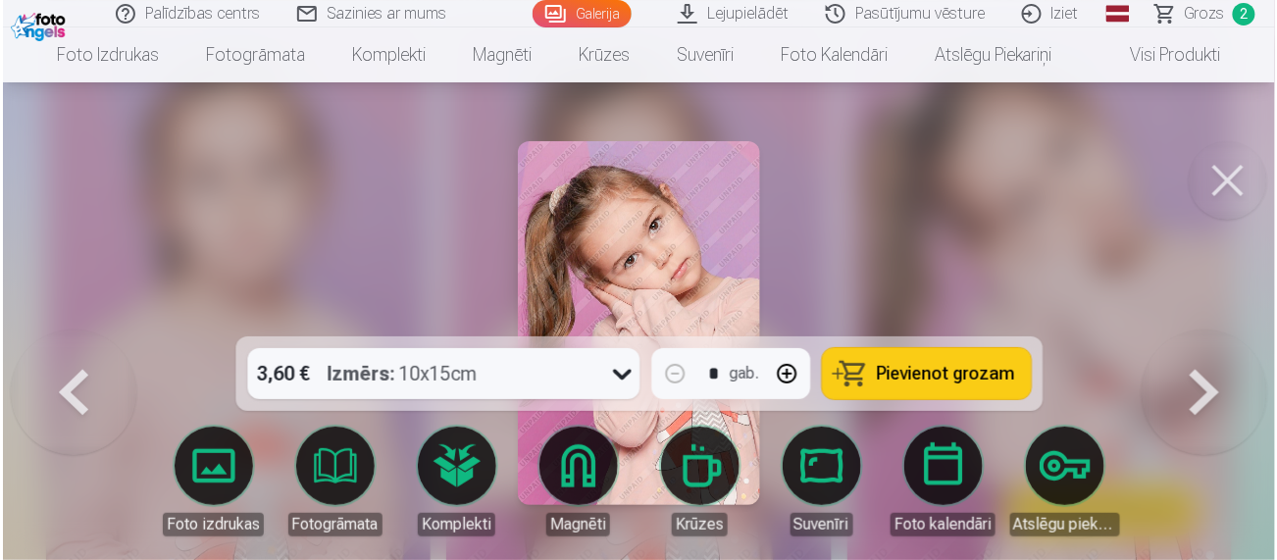
scroll to position [2373, 0]
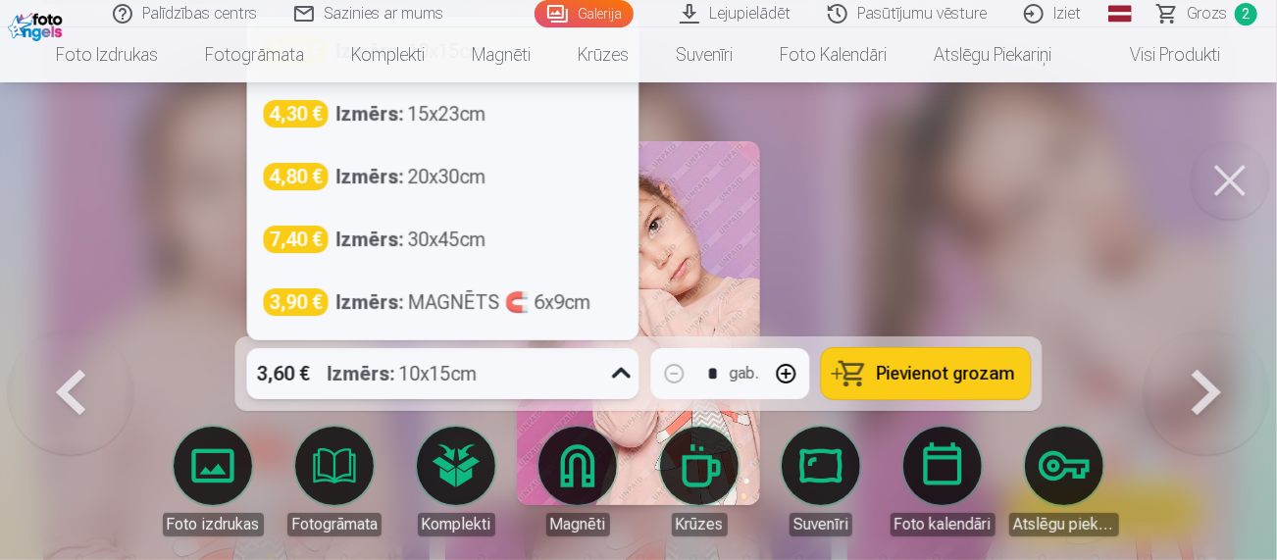
click at [619, 373] on icon at bounding box center [621, 373] width 19 height 11
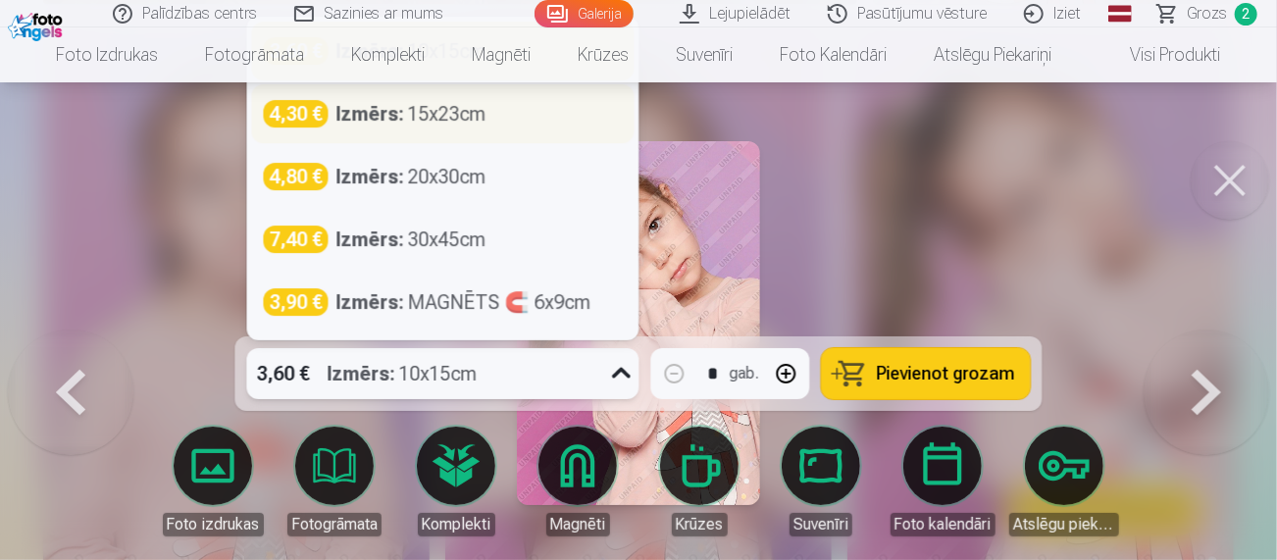
click at [466, 118] on div "Izmērs : 15x23cm" at bounding box center [411, 113] width 150 height 27
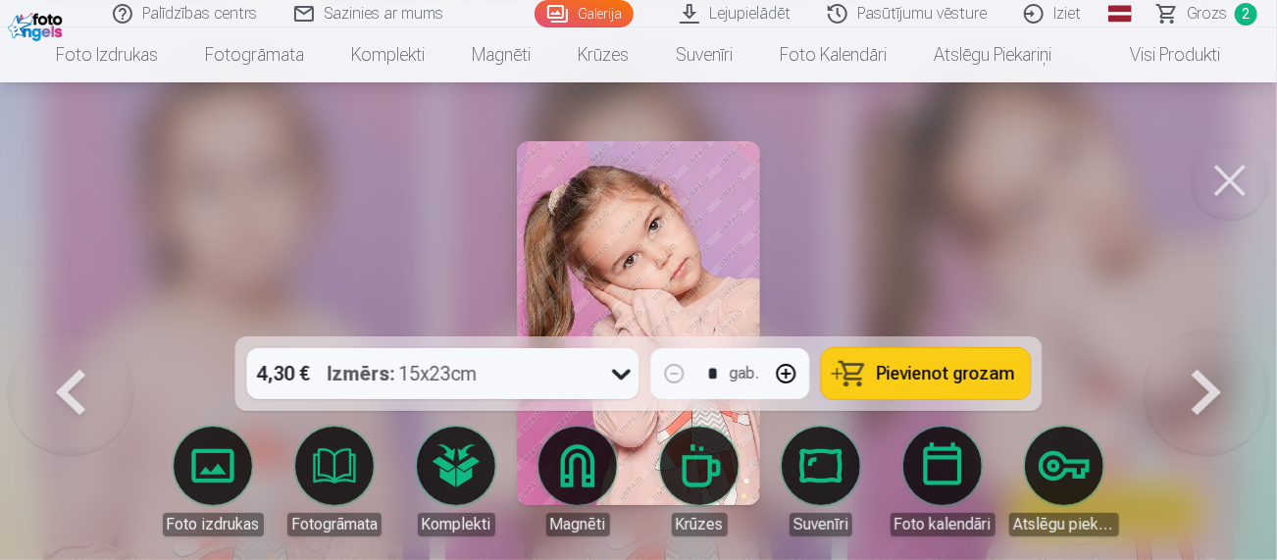
click at [790, 373] on button "button" at bounding box center [786, 373] width 47 height 47
click at [936, 366] on span "Pievienot grozam" at bounding box center [946, 374] width 138 height 18
type input "*"
click at [1215, 9] on span "Grozs" at bounding box center [1206, 14] width 40 height 24
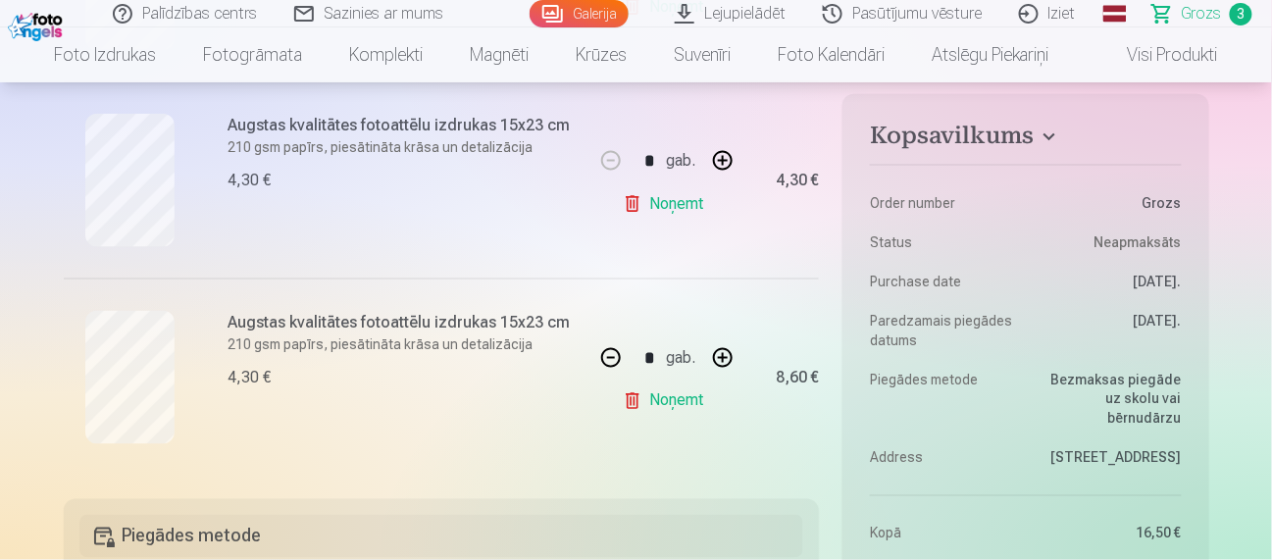
scroll to position [587, 0]
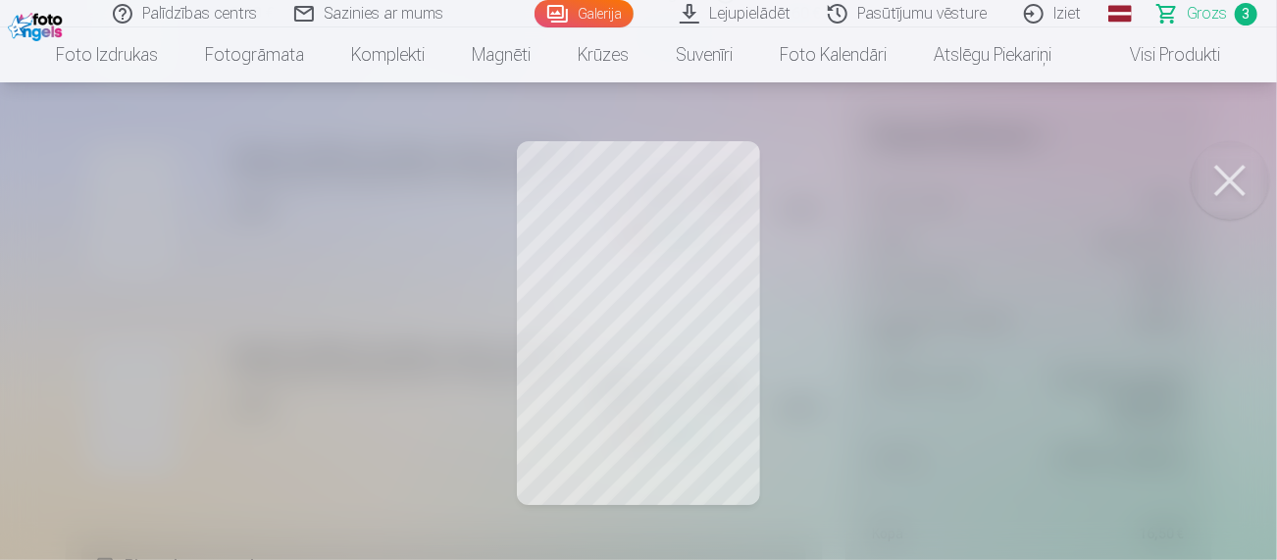
click at [1231, 186] on button at bounding box center [1229, 180] width 78 height 78
click at [1239, 180] on button at bounding box center [1229, 180] width 78 height 78
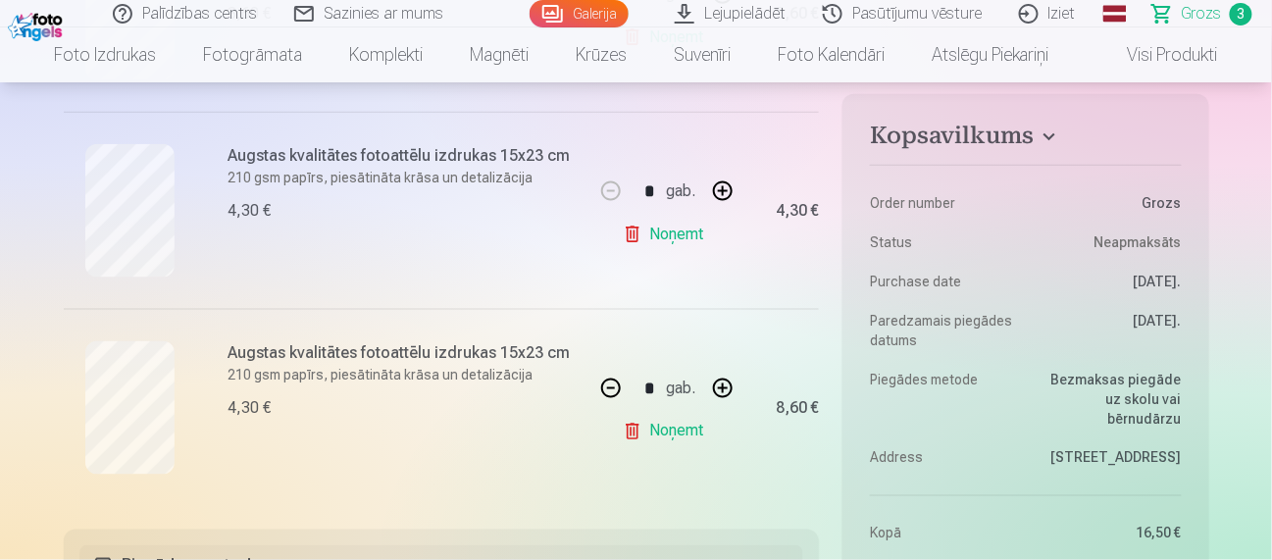
click at [722, 388] on button "button" at bounding box center [722, 388] width 47 height 47
type input "*"
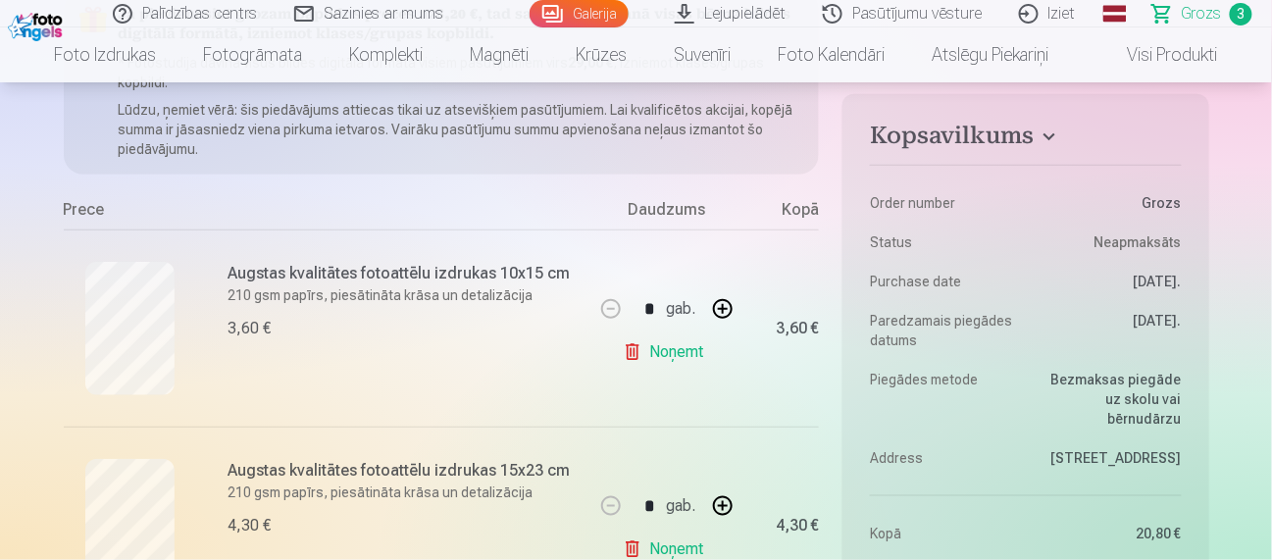
scroll to position [303, 0]
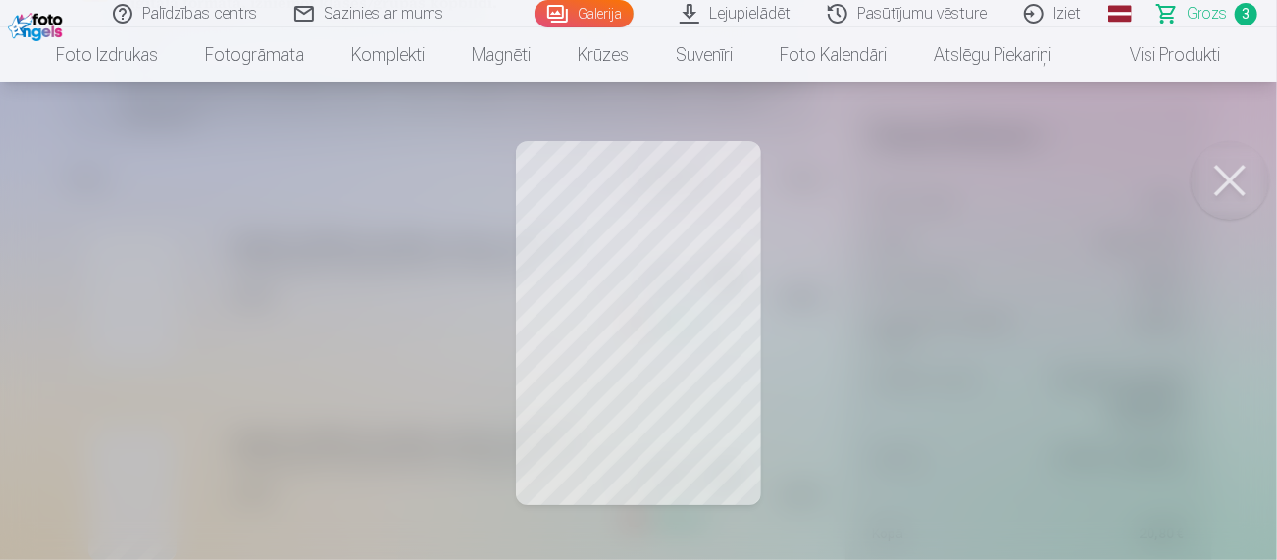
click at [1236, 174] on button at bounding box center [1229, 180] width 78 height 78
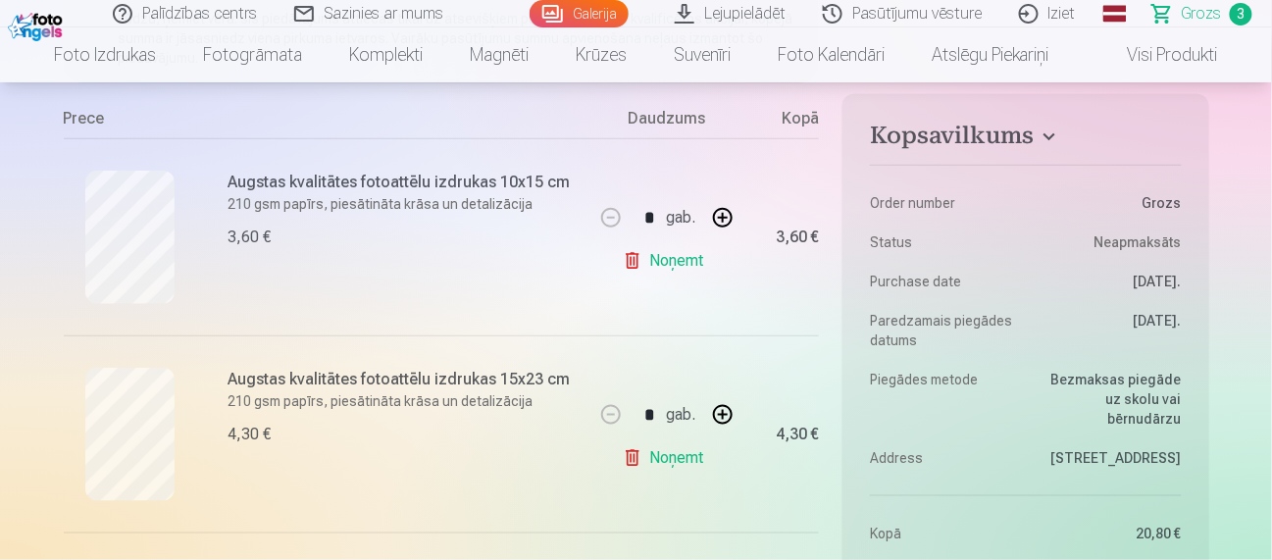
scroll to position [435, 0]
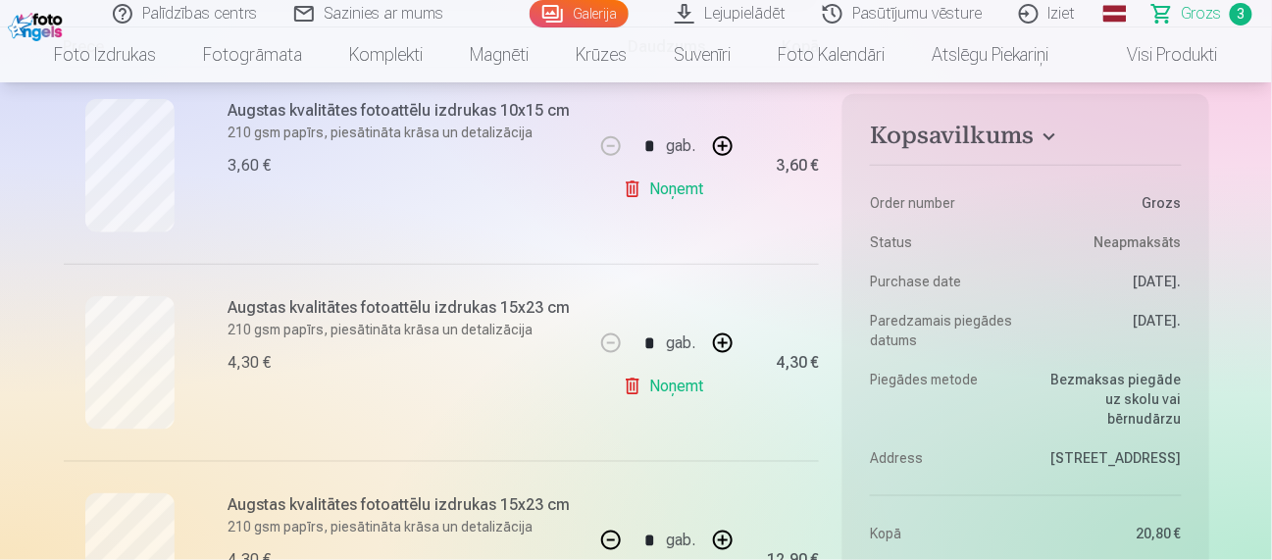
click at [626, 184] on link "Noņemt" at bounding box center [667, 189] width 89 height 39
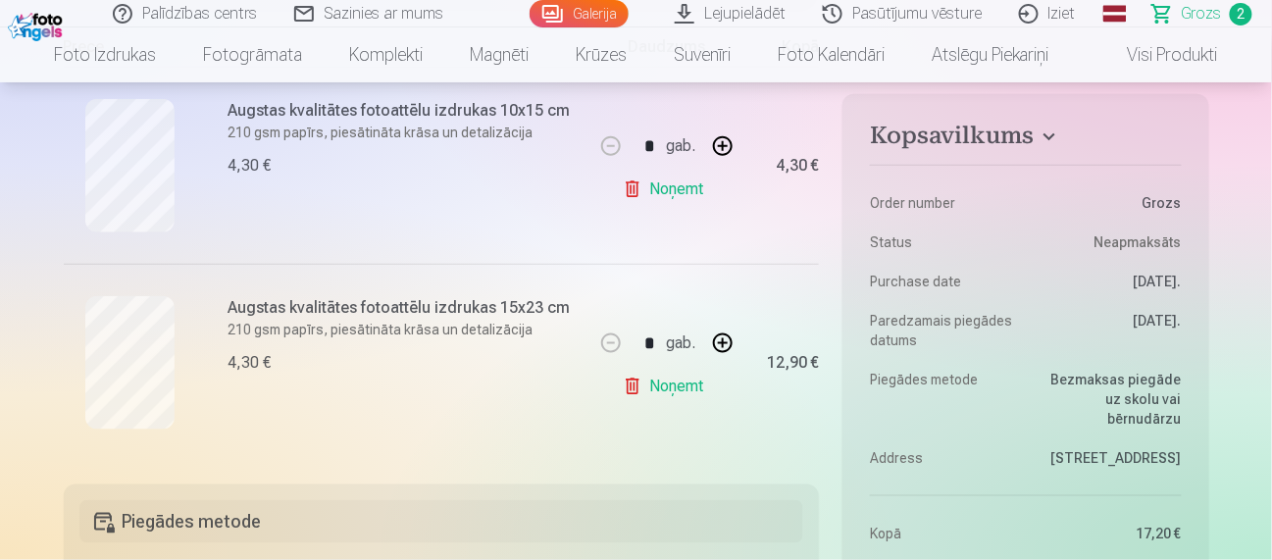
type input "*"
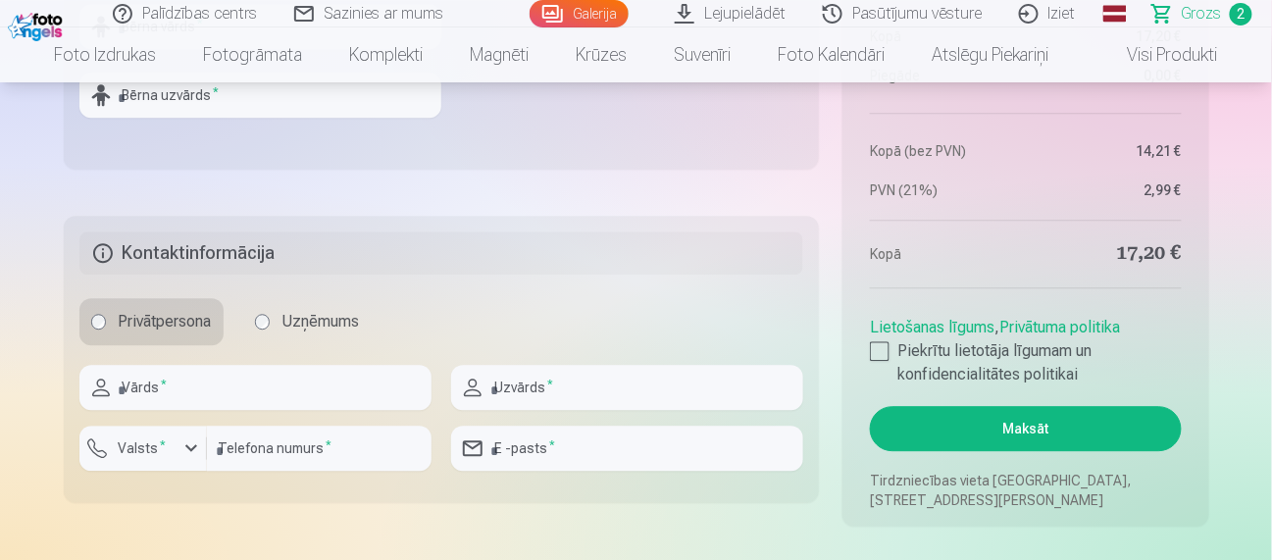
scroll to position [1237, 0]
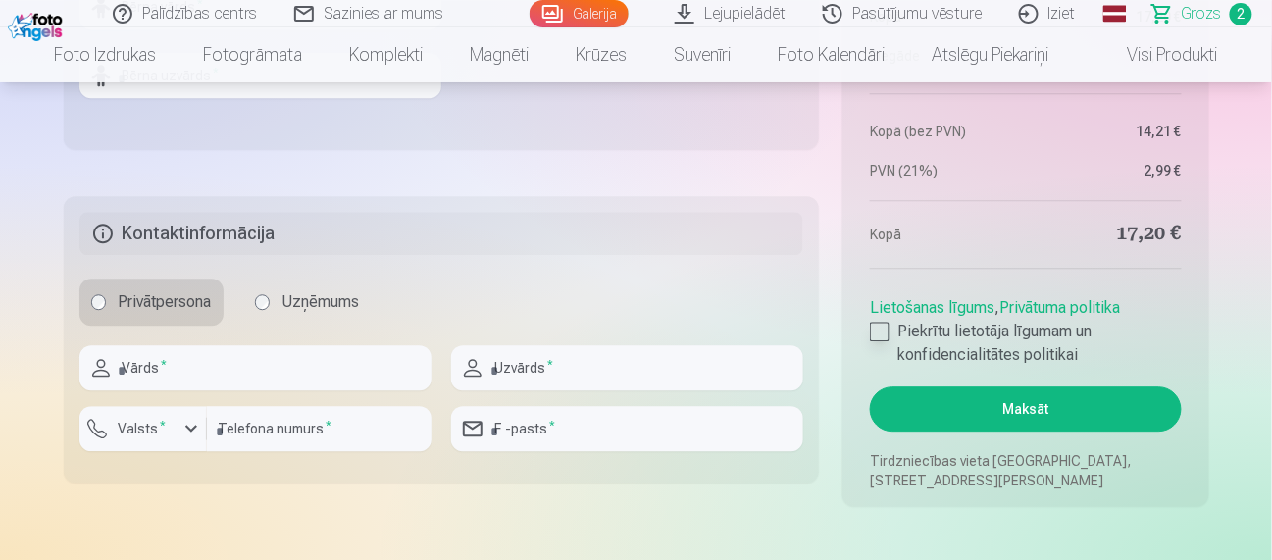
click at [879, 328] on div at bounding box center [880, 332] width 20 height 20
click at [1002, 413] on button "Maksāt" at bounding box center [1025, 408] width 311 height 45
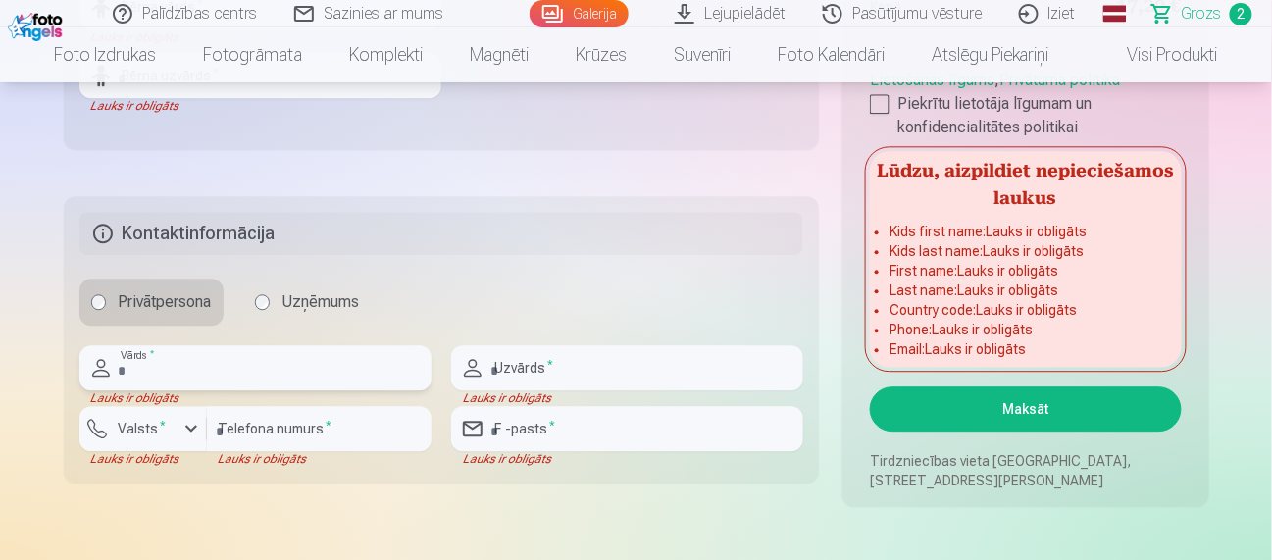
scroll to position [747, 0]
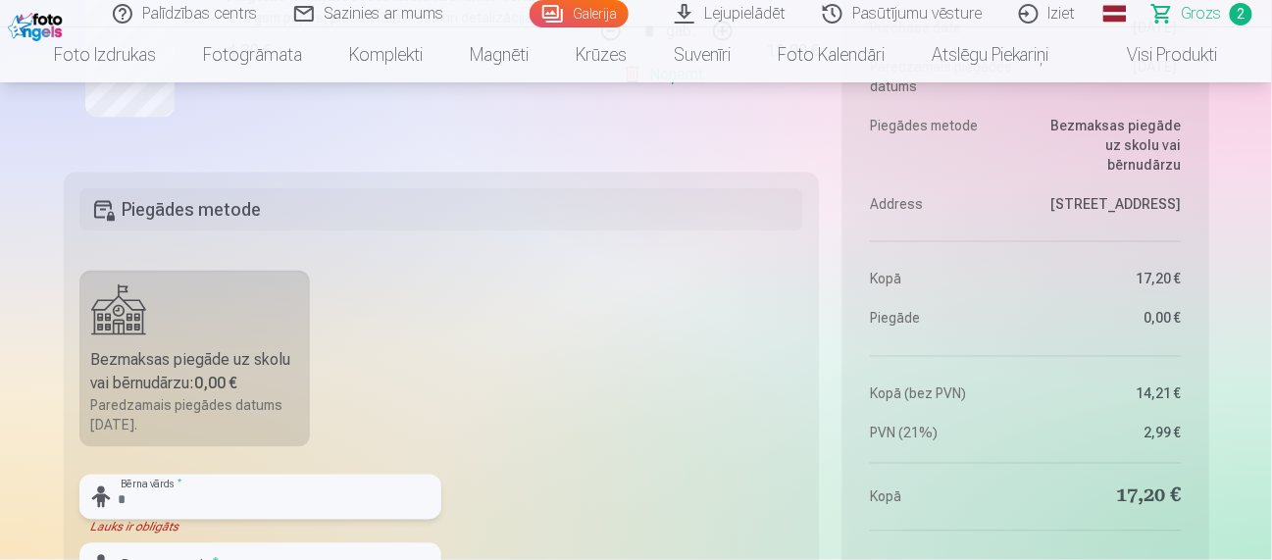
click at [152, 503] on input "text" at bounding box center [260, 497] width 362 height 45
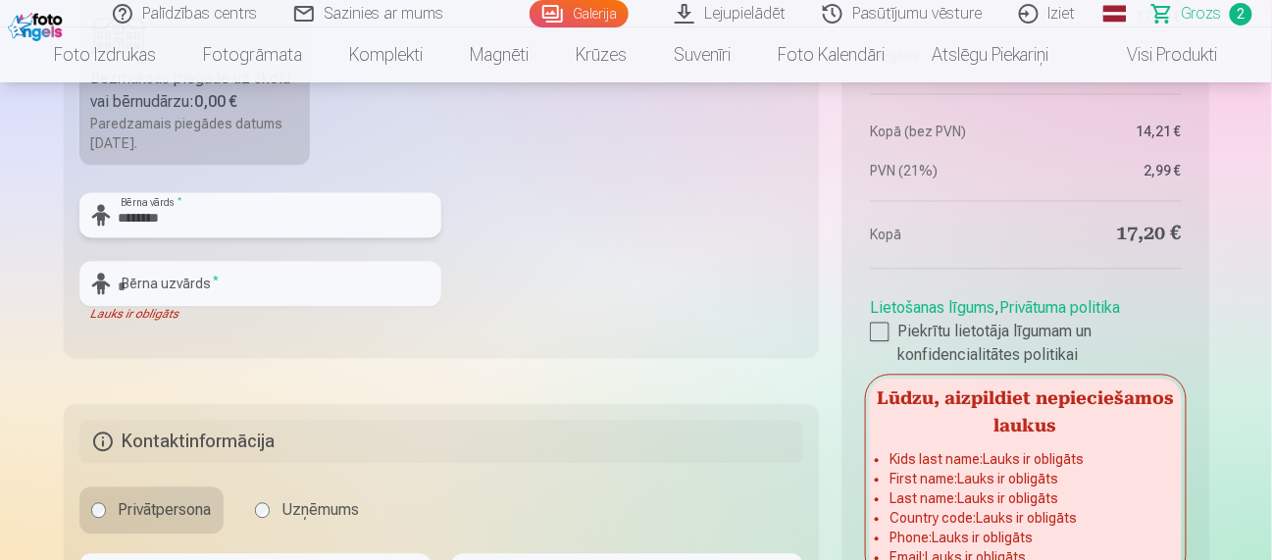
scroll to position [1039, 0]
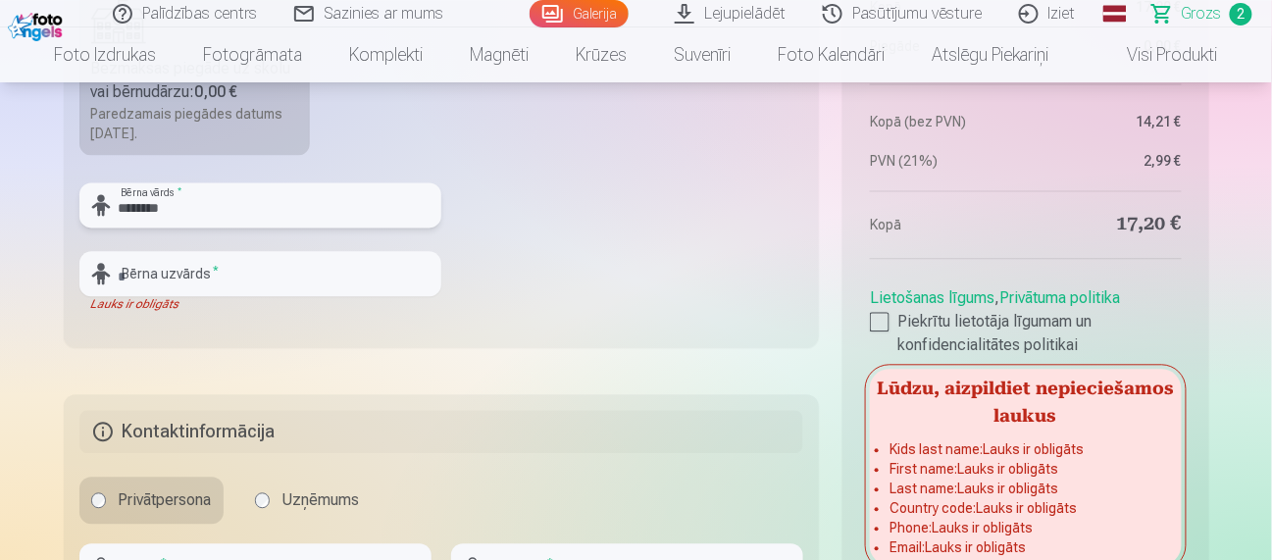
type input "********"
click at [146, 274] on input "text" at bounding box center [260, 273] width 362 height 45
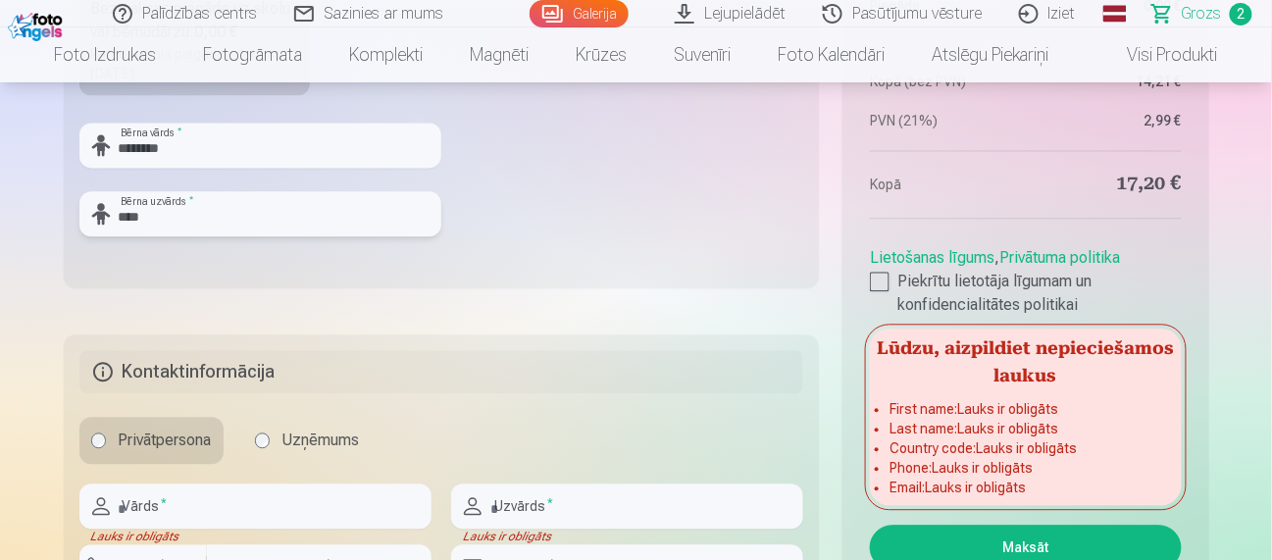
scroll to position [1228, 0]
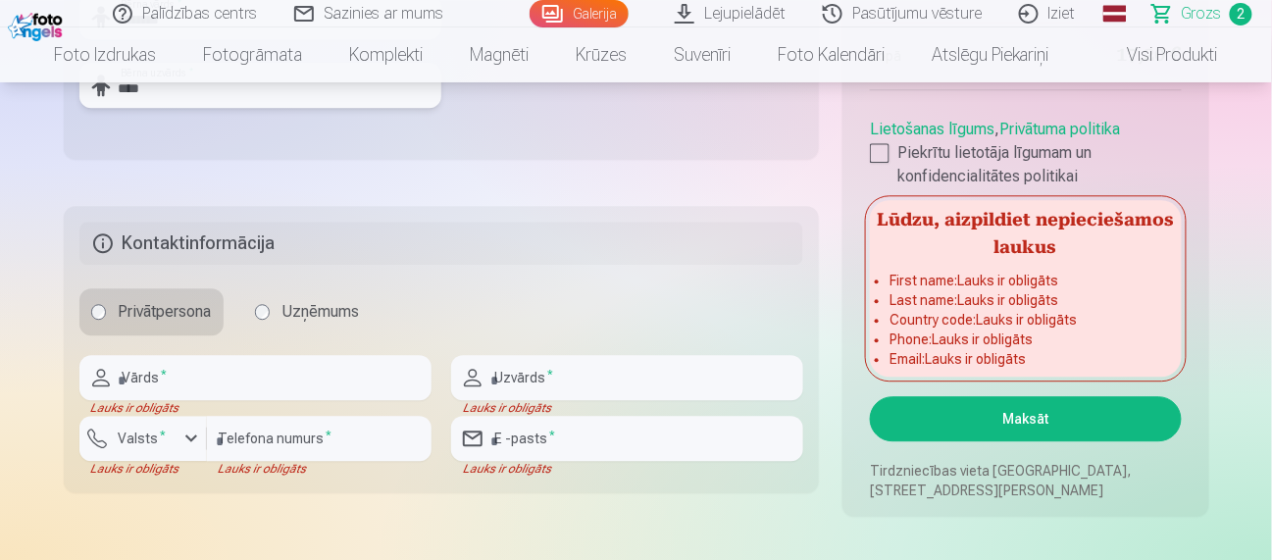
type input "****"
click at [143, 373] on input "text" at bounding box center [255, 377] width 352 height 45
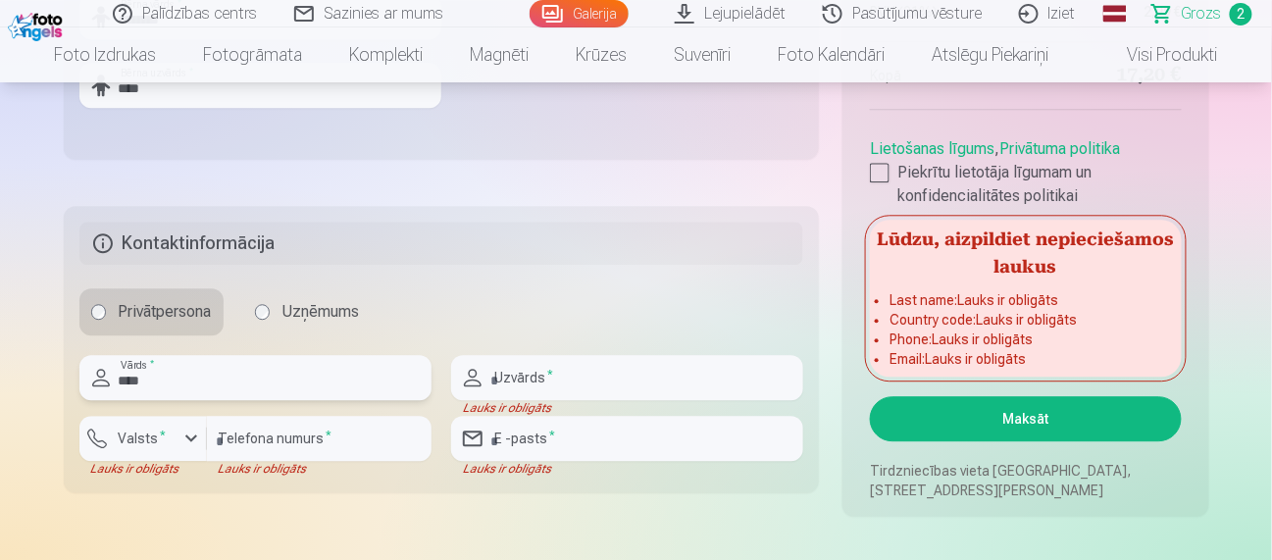
type input "****"
click at [572, 368] on input "text" at bounding box center [627, 377] width 352 height 45
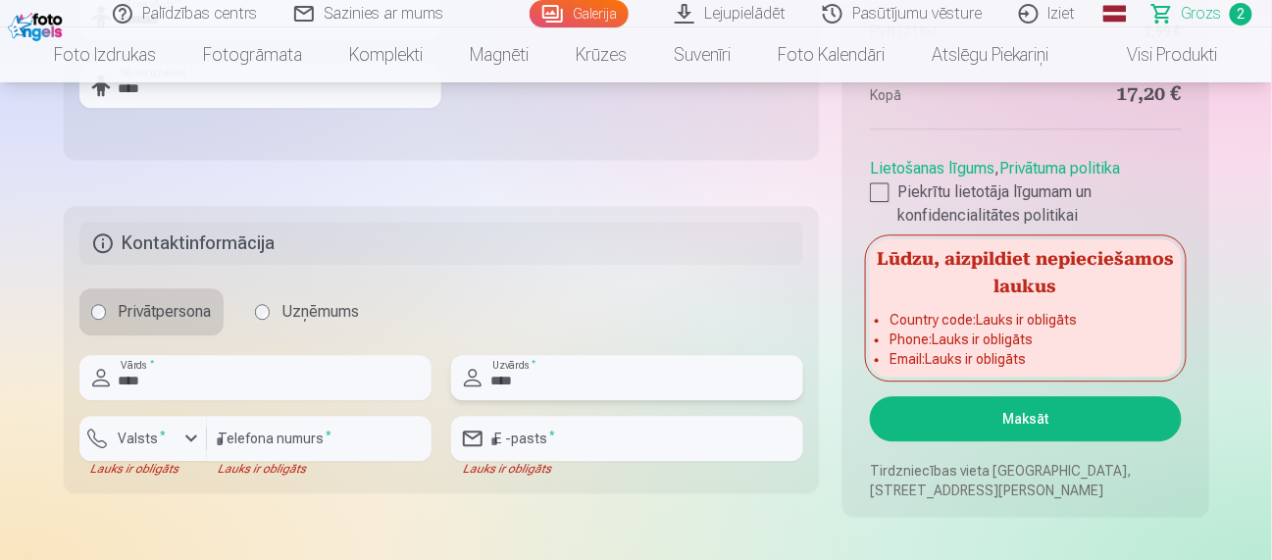
type input "****"
click at [191, 434] on div "button" at bounding box center [191, 439] width 24 height 24
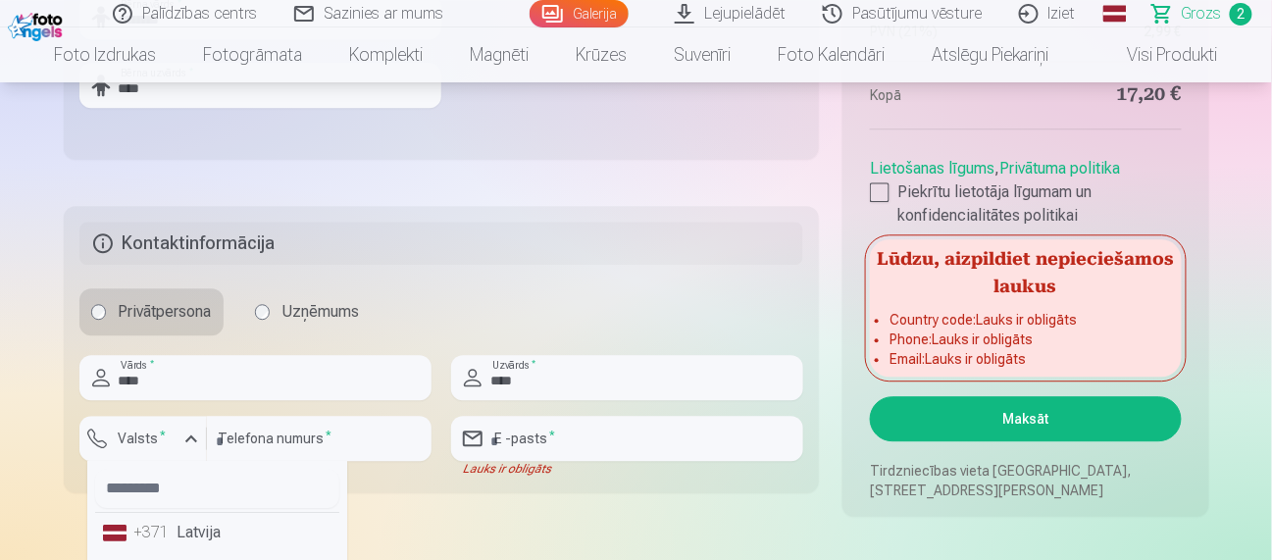
click at [200, 524] on li "+371 Latvija" at bounding box center [217, 532] width 244 height 39
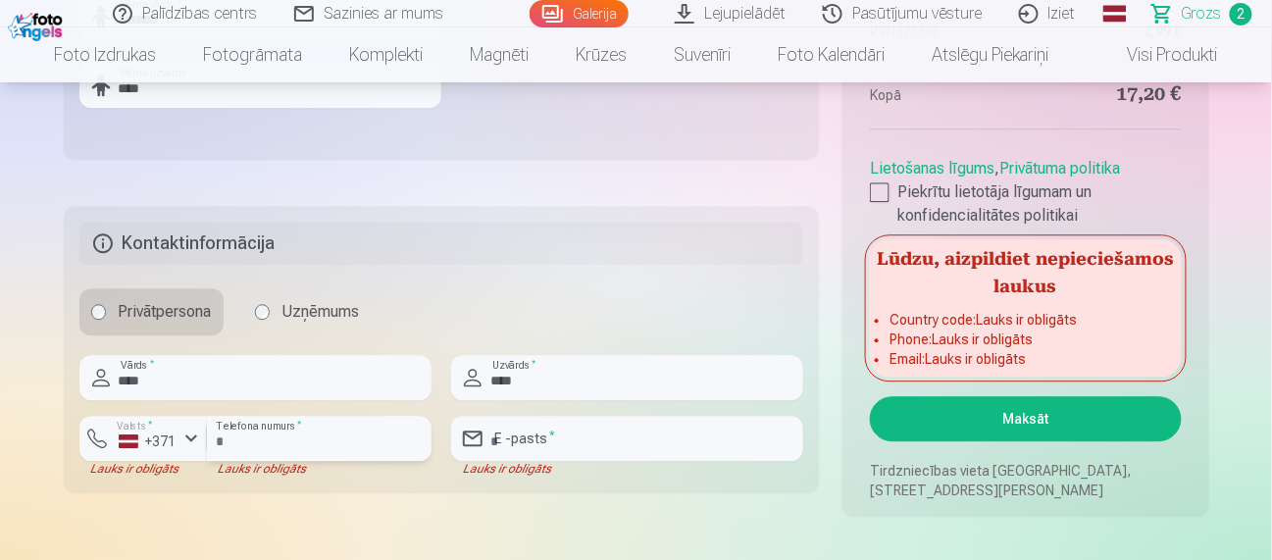
click at [326, 448] on input "number" at bounding box center [319, 438] width 225 height 45
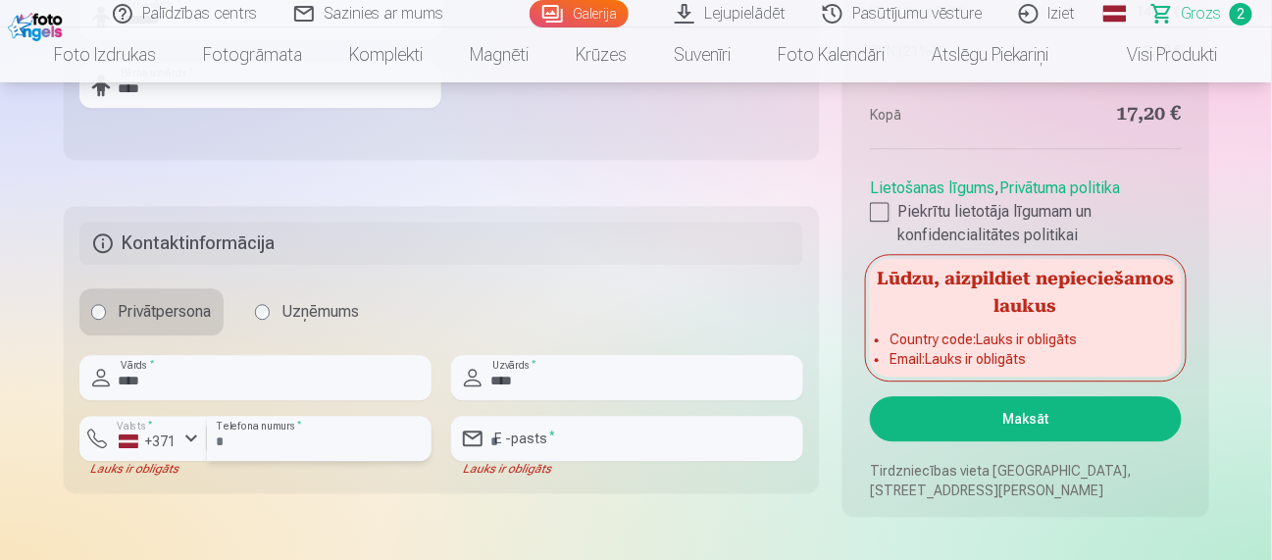
type input "********"
click at [532, 436] on input "email" at bounding box center [627, 438] width 352 height 45
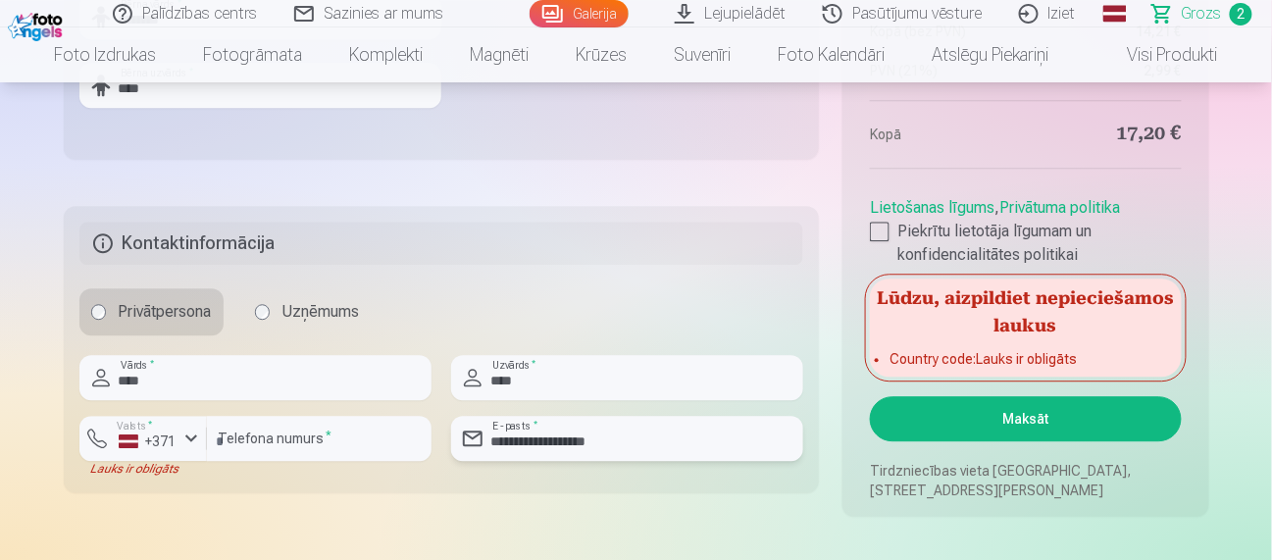
type input "**********"
click at [195, 432] on div "button" at bounding box center [191, 439] width 24 height 24
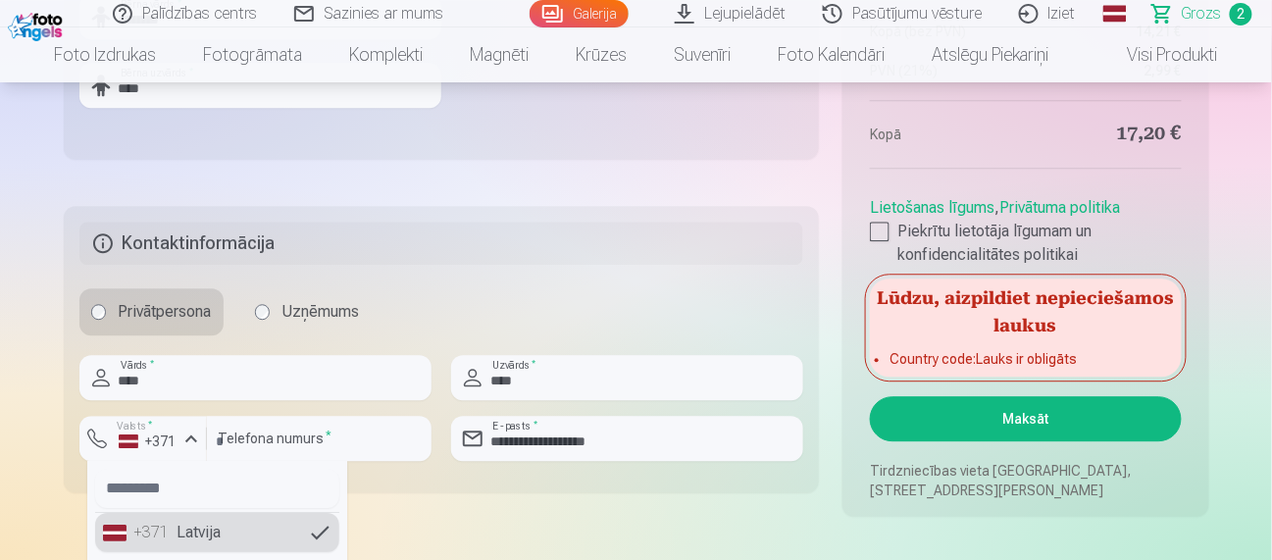
click at [204, 533] on li "+371 Latvija" at bounding box center [217, 532] width 244 height 39
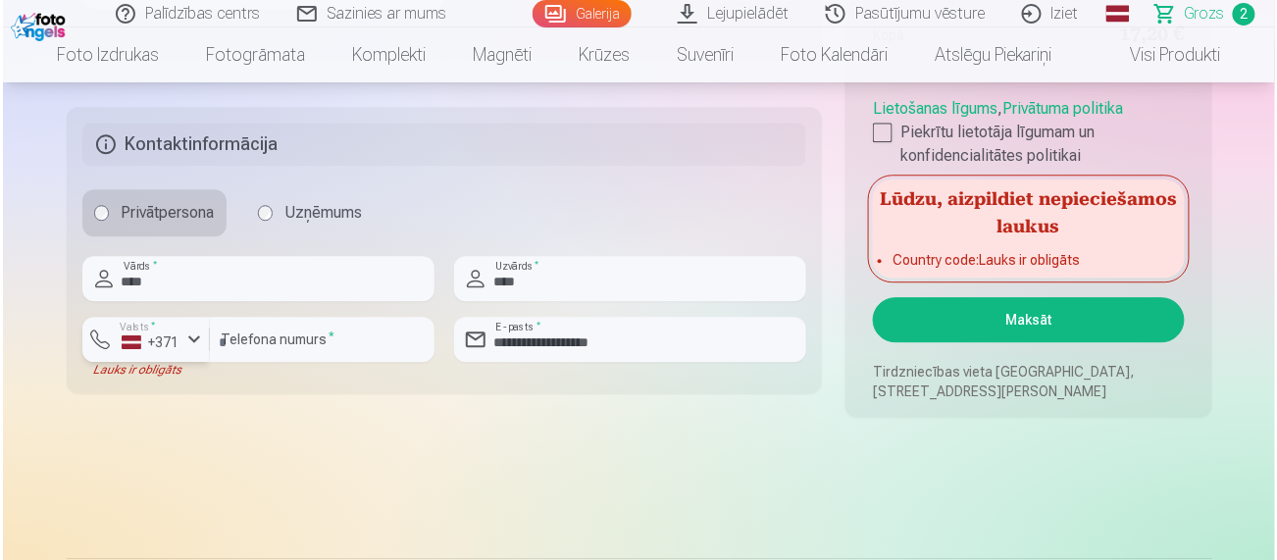
scroll to position [1346, 0]
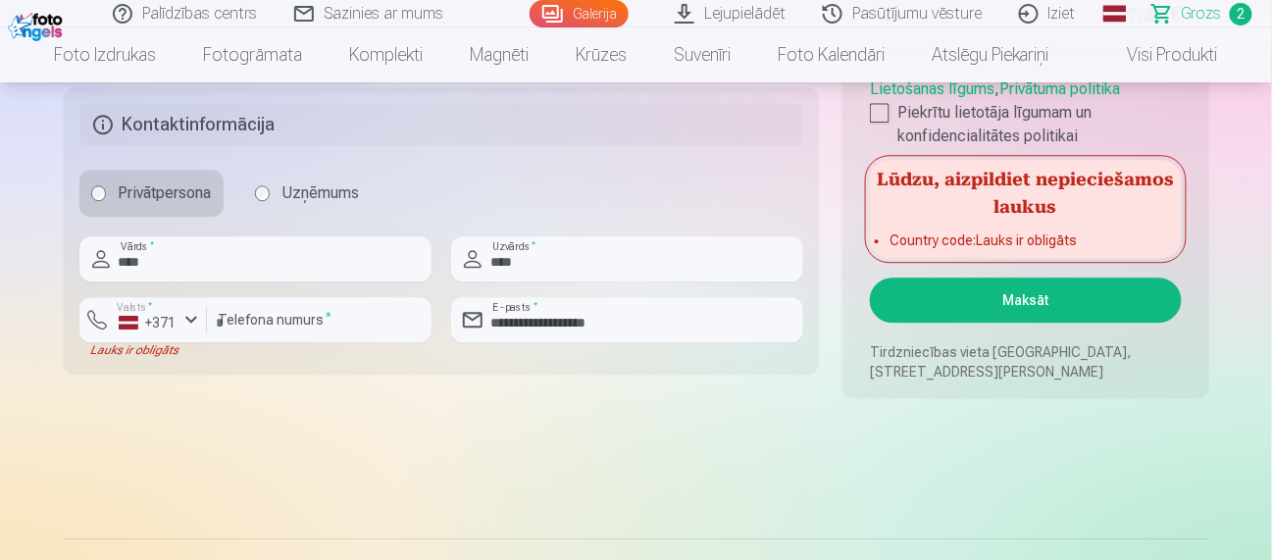
click at [1018, 300] on button "Maksāt" at bounding box center [1025, 299] width 311 height 45
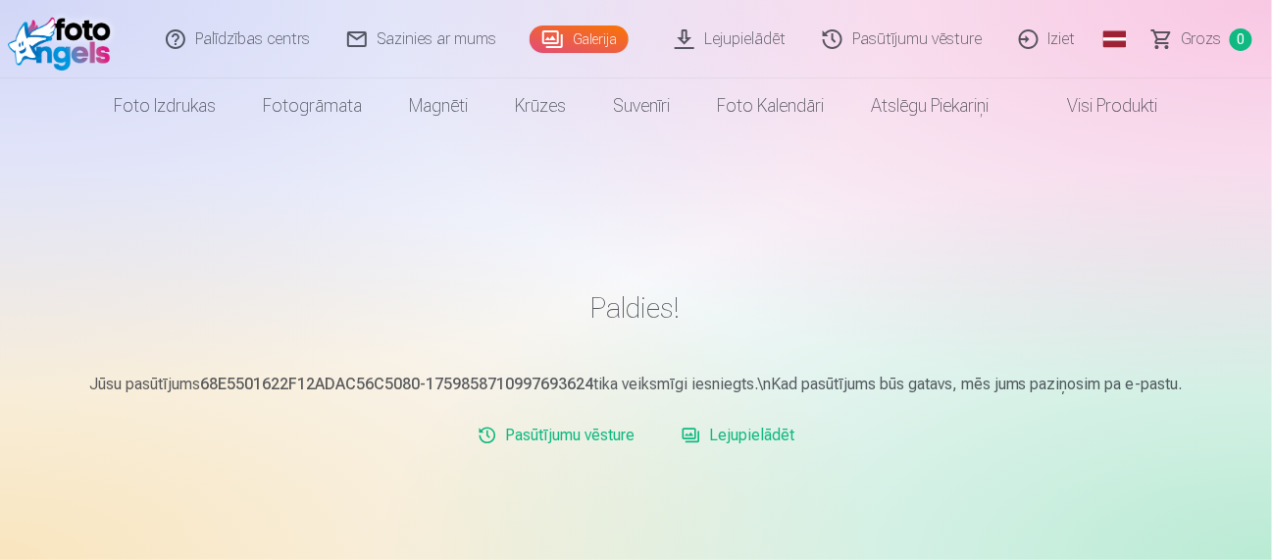
click at [589, 40] on link "Galerija" at bounding box center [579, 38] width 99 height 27
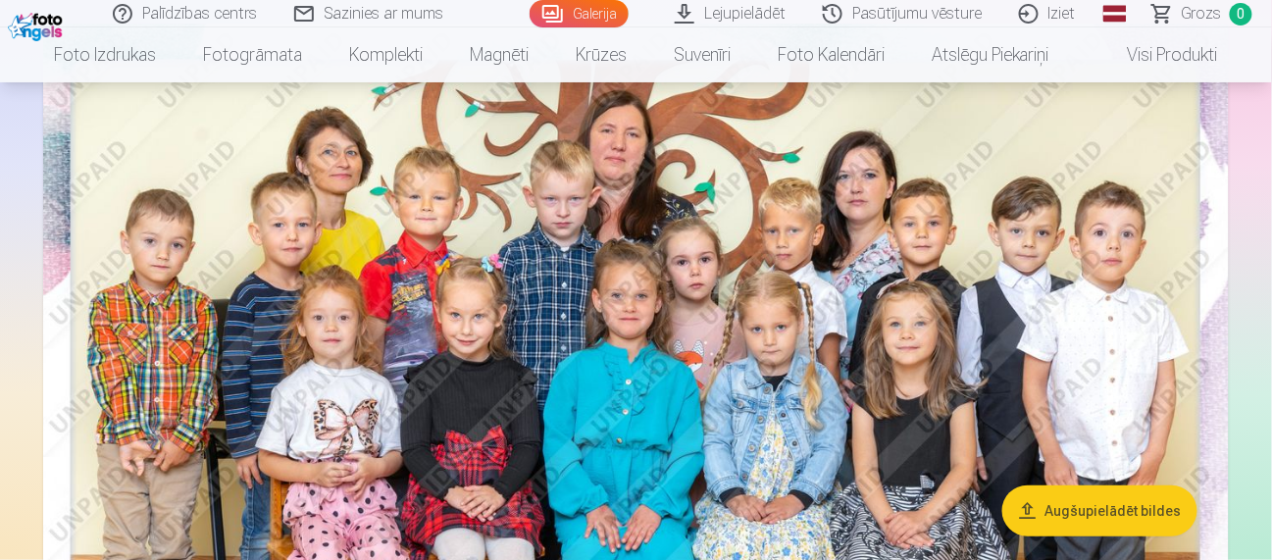
scroll to position [230, 0]
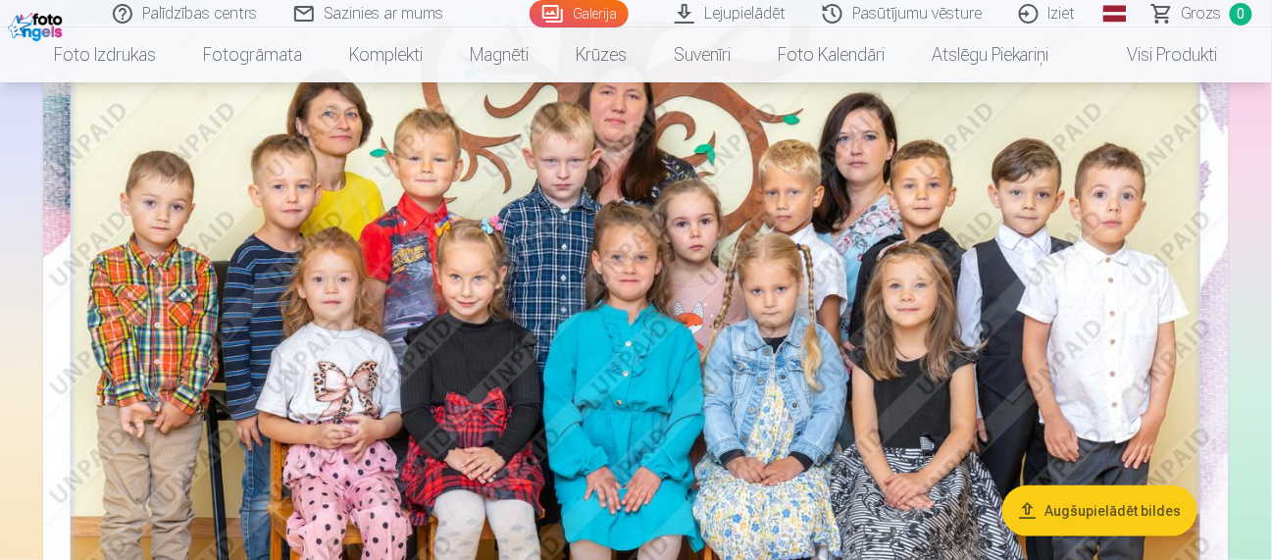
click at [1072, 505] on button "Augšupielādēt bildes" at bounding box center [1099, 510] width 195 height 51
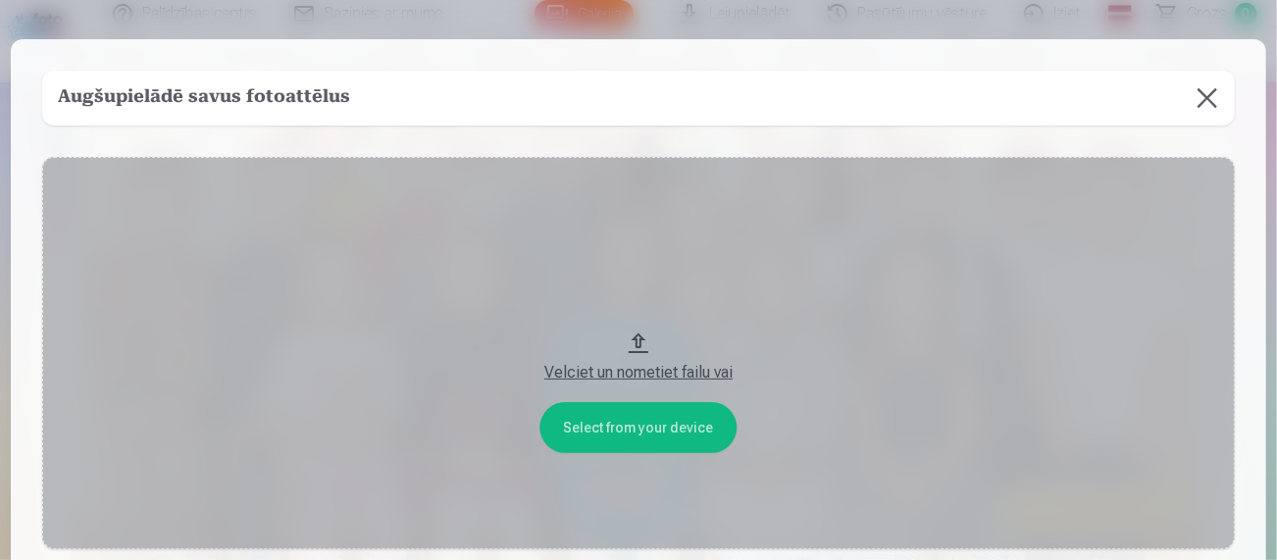
click at [1204, 92] on button at bounding box center [1207, 98] width 55 height 55
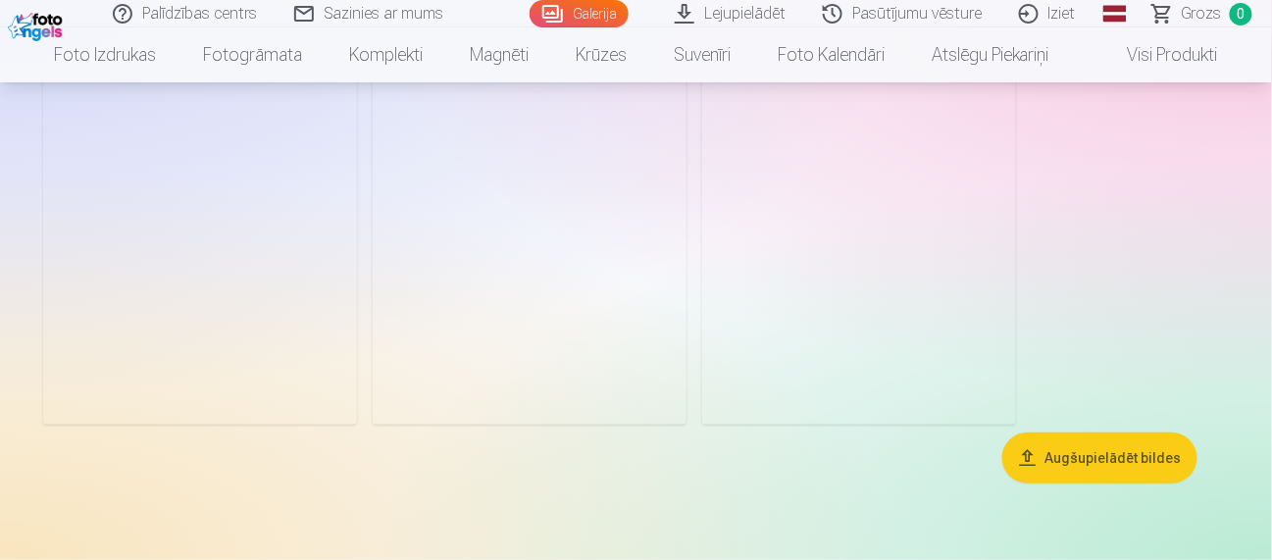
scroll to position [18276, 0]
